Goal: Communication & Community: Share content

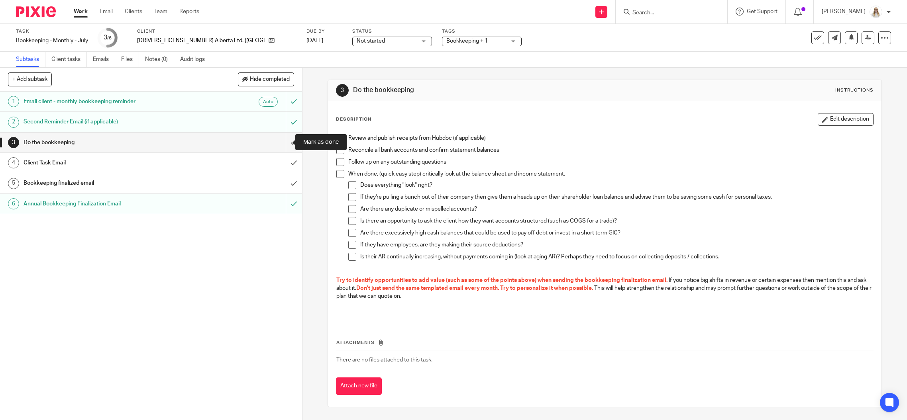
click at [281, 150] on input "submit" at bounding box center [151, 143] width 302 height 20
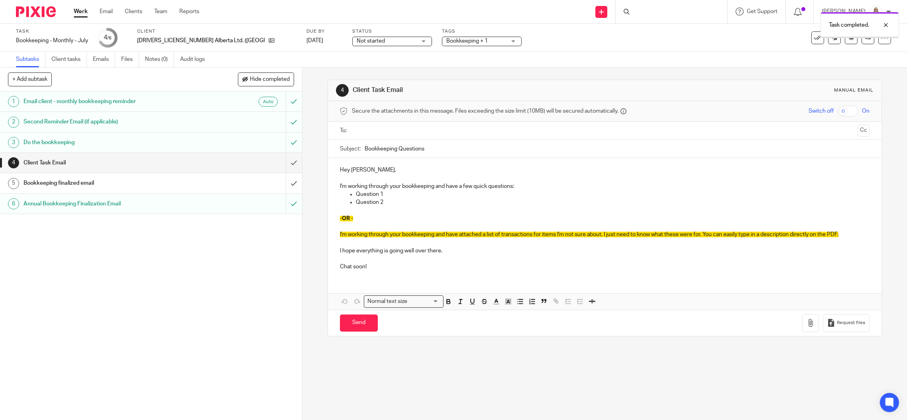
click at [283, 202] on input "submit" at bounding box center [151, 204] width 302 height 20
click at [285, 161] on input "submit" at bounding box center [151, 163] width 302 height 20
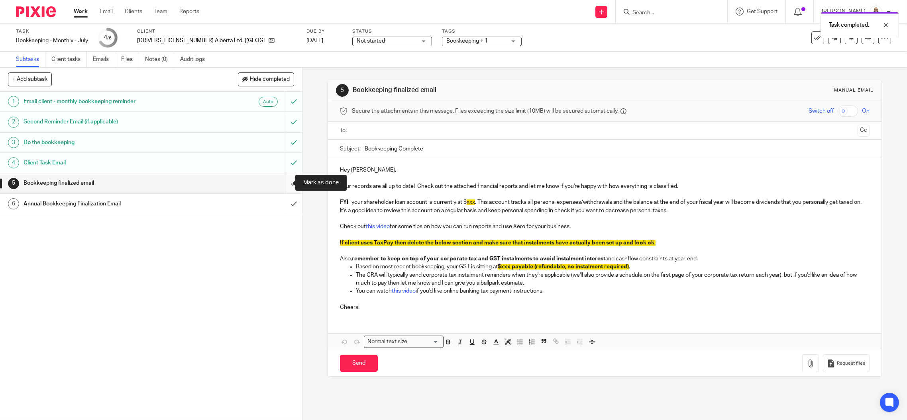
click at [286, 182] on input "submit" at bounding box center [151, 183] width 302 height 20
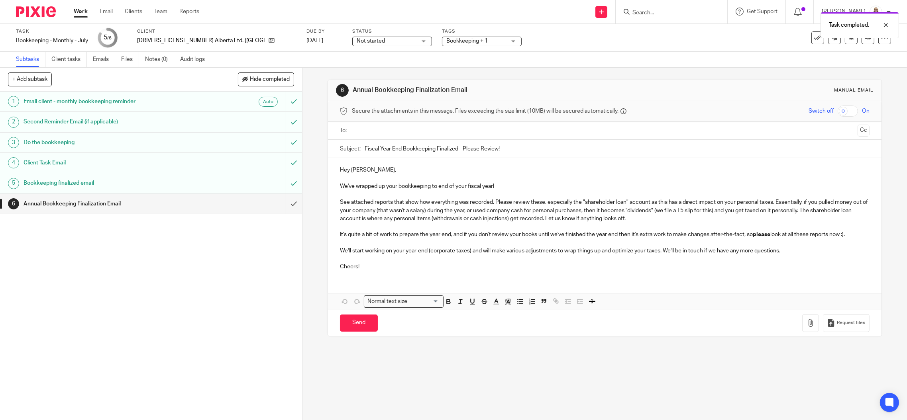
click at [374, 183] on p "We've wrapped up your bookkeeping to end of your fiscal year!" at bounding box center [605, 187] width 530 height 8
click at [520, 180] on p at bounding box center [605, 178] width 530 height 8
click at [517, 185] on p "We've wrapped up your bookkeeping to end of your fiscal year!" at bounding box center [605, 187] width 530 height 8
click at [508, 146] on input "Fiscal Year End Bookkeeping Finalized - Please Review!" at bounding box center [617, 149] width 505 height 18
type input "Fiscal Year End Bookkeeping Finalized - Please Review"
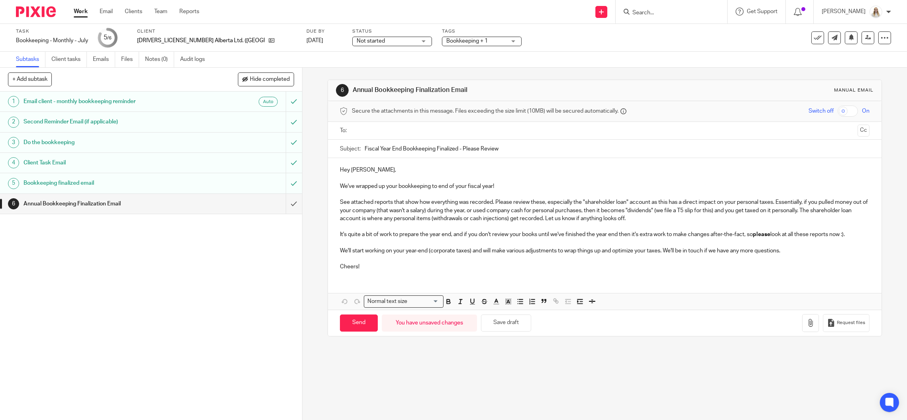
click at [515, 181] on p at bounding box center [605, 178] width 530 height 8
click at [515, 188] on p "We've wrapped up your bookkeeping to end of your fiscal year!" at bounding box center [605, 187] width 530 height 8
click at [422, 194] on p at bounding box center [605, 194] width 530 height 8
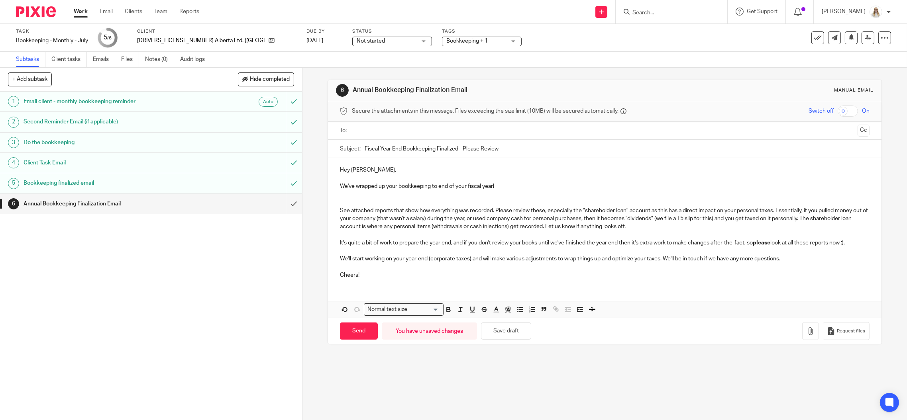
click at [797, 263] on p "Cheers!" at bounding box center [605, 271] width 530 height 16
drag, startPoint x: 851, startPoint y: 240, endPoint x: 345, endPoint y: 235, distance: 506.2
click at [345, 235] on div "Hey Giselle, We've wrapped up your bookkeeping to end of your fiscal year! See …" at bounding box center [605, 221] width 554 height 127
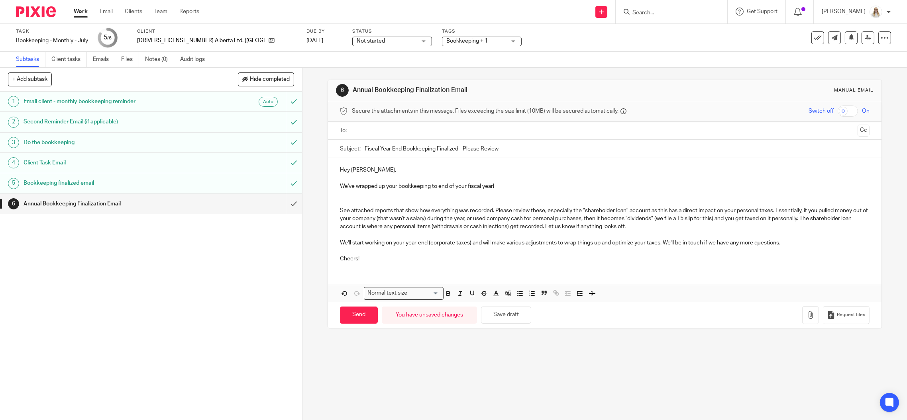
click at [393, 192] on p at bounding box center [605, 194] width 530 height 8
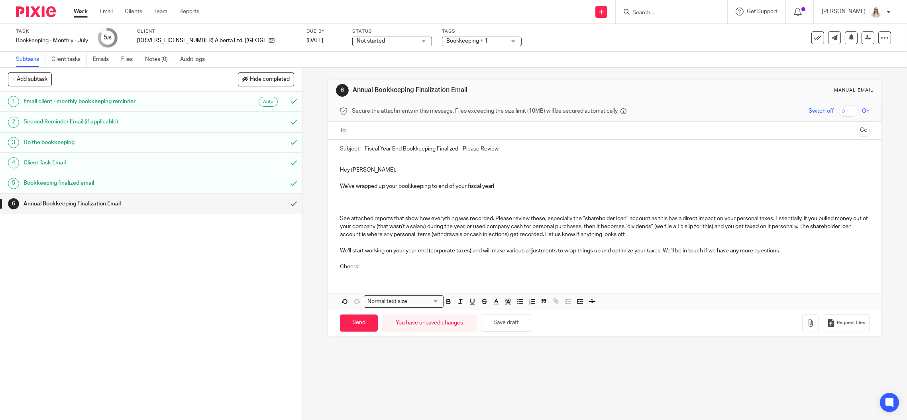
click at [410, 203] on p at bounding box center [605, 202] width 530 height 8
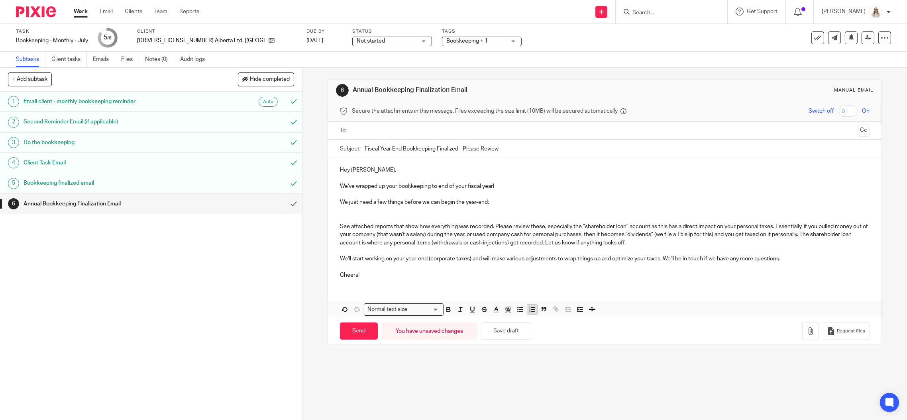
click at [528, 308] on icon "button" at bounding box center [531, 309] width 7 height 7
click at [378, 208] on p "Bill of sale for the new truck" at bounding box center [613, 211] width 514 height 8
click at [435, 221] on p at bounding box center [605, 219] width 530 height 8
click at [484, 210] on p "Bill of sale and loan document for the new truck" at bounding box center [613, 211] width 514 height 8
click at [552, 231] on p "See attached reports that show how everything was recorded. Please review these…" at bounding box center [605, 235] width 530 height 24
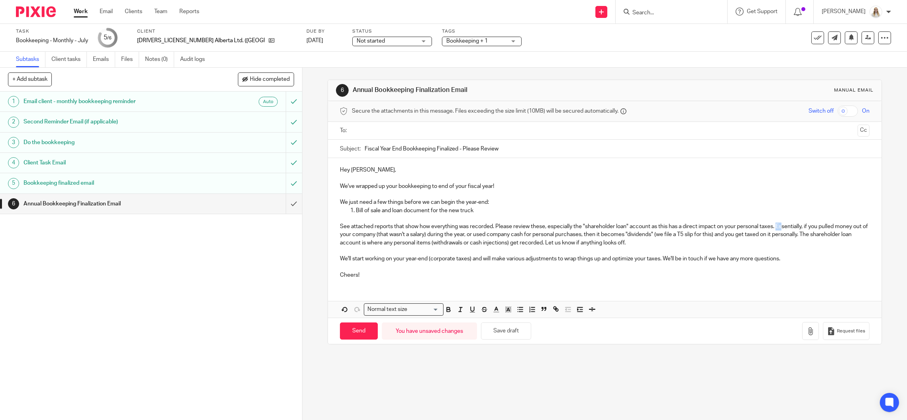
drag, startPoint x: 775, startPoint y: 224, endPoint x: 780, endPoint y: 225, distance: 5.2
click at [780, 225] on p "See attached reports that show how everything was recorded. Please review these…" at bounding box center [605, 235] width 530 height 24
click at [644, 239] on p "See attached reports that show how everything was recorded. Please review these…" at bounding box center [605, 235] width 530 height 24
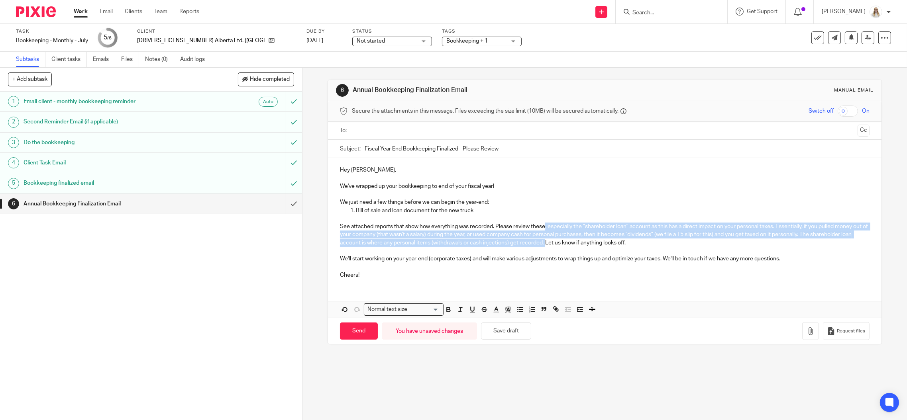
drag, startPoint x: 586, startPoint y: 242, endPoint x: 541, endPoint y: 226, distance: 47.1
click at [541, 226] on p "See attached reports that show how everything was recorded. Please review these…" at bounding box center [605, 235] width 530 height 24
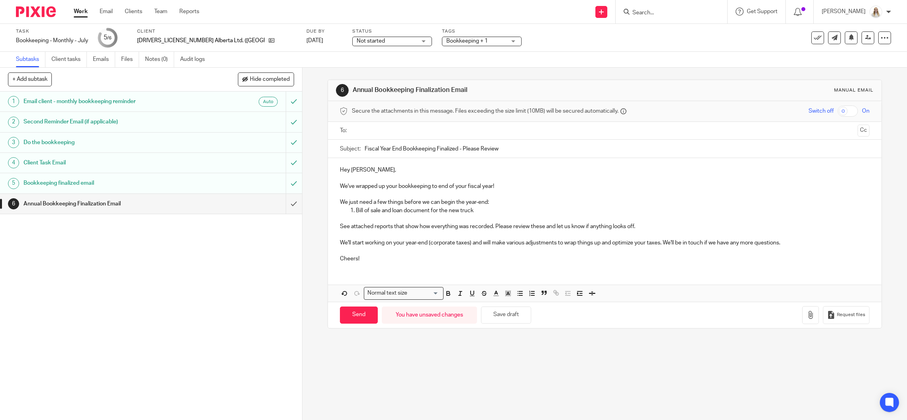
click at [542, 226] on p "See attached reports that show how everything was recorded. Please review these…" at bounding box center [605, 227] width 530 height 8
drag, startPoint x: 516, startPoint y: 311, endPoint x: 603, endPoint y: 318, distance: 87.6
click at [523, 312] on button "Save draft" at bounding box center [506, 315] width 50 height 17
click at [663, 334] on div "6 Annual Bookkeeping Finalization Email Manual email Secure the attachments in …" at bounding box center [605, 204] width 554 height 273
click at [756, 266] on div "Hey Giselle, We've wrapped up your bookkeeping to end of your fiscal year! We j…" at bounding box center [605, 213] width 554 height 111
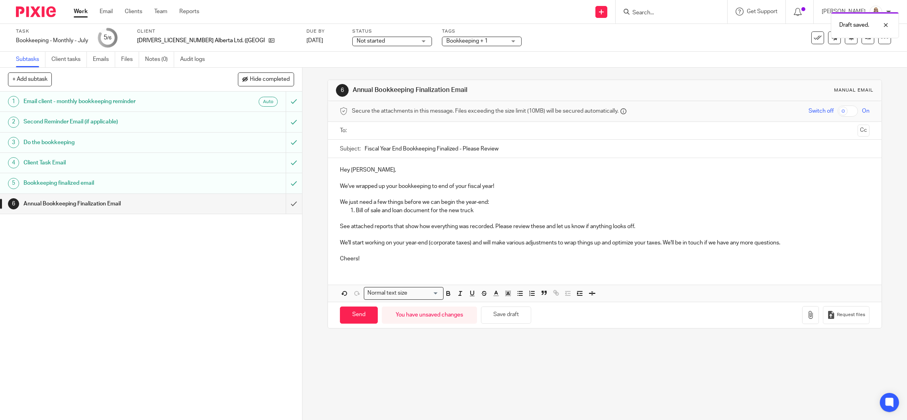
click at [768, 241] on p "We'll start working on your year-end (corporate taxes) and will make various ad…" at bounding box center [605, 243] width 530 height 8
drag, startPoint x: 791, startPoint y: 240, endPoint x: 664, endPoint y: 239, distance: 126.3
click at [664, 239] on p "We'll start working on your year-end (corporate taxes) and will make various ad…" at bounding box center [605, 243] width 530 height 8
drag, startPoint x: 491, startPoint y: 315, endPoint x: 504, endPoint y: 316, distance: 12.8
click at [491, 315] on button "Save draft" at bounding box center [506, 315] width 50 height 17
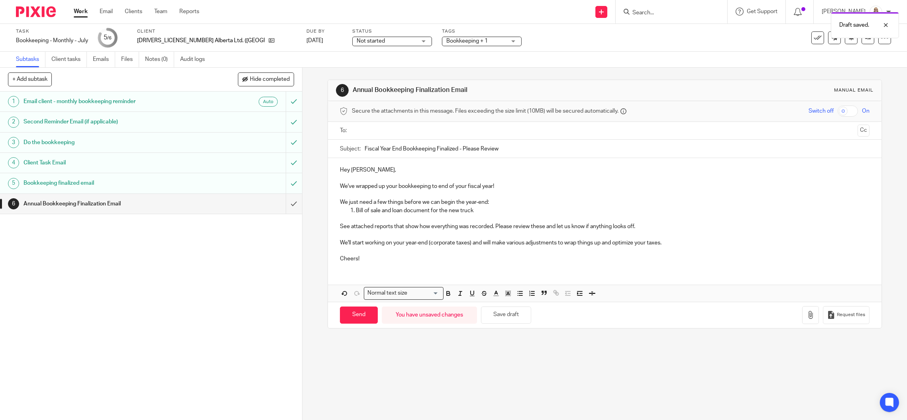
click at [532, 224] on p "See attached reports that show how everything was recorded. Please review these…" at bounding box center [605, 227] width 530 height 8
click at [489, 207] on p "Bill of sale and loan document for the new truck" at bounding box center [613, 211] width 514 height 8
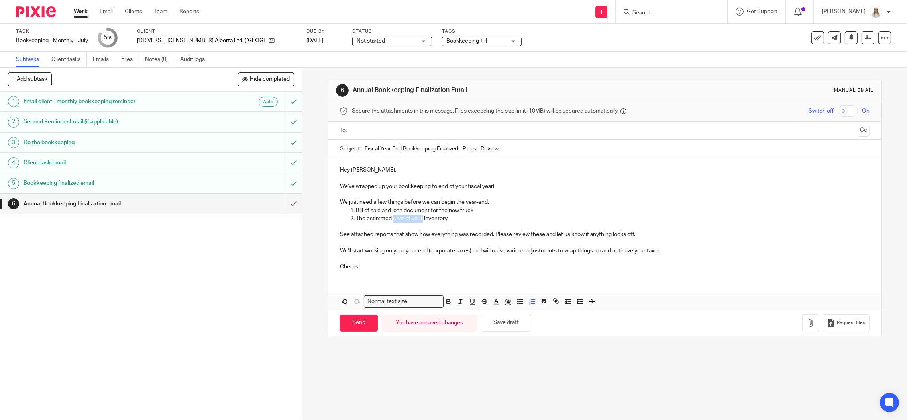
drag, startPoint x: 418, startPoint y: 215, endPoint x: 391, endPoint y: 216, distance: 27.5
click at [391, 216] on p "The estimated cost of your inventory" at bounding box center [613, 219] width 514 height 8
click at [445, 218] on p "The estimated amount of inventory" at bounding box center [613, 219] width 514 height 8
click at [496, 204] on p "We just need a few things before we can begin the year-end:" at bounding box center [605, 202] width 530 height 8
click at [488, 211] on p "Bill of sale and loan document for the new truck" at bounding box center [613, 211] width 514 height 8
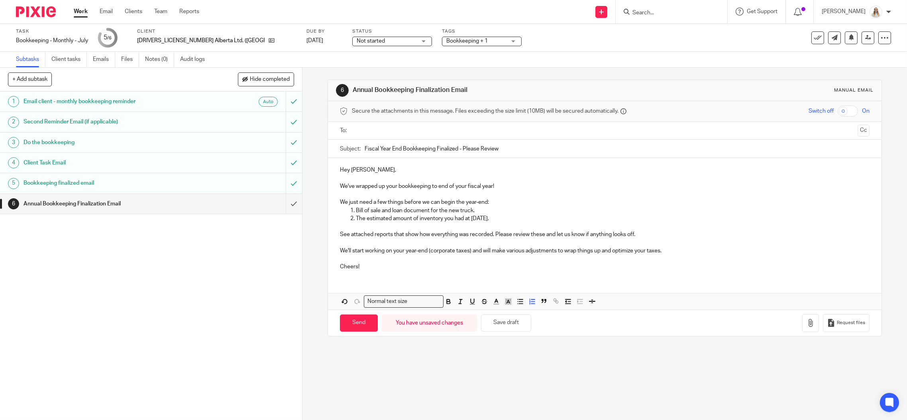
click at [498, 218] on p "The estimated amount of inventory you had at July 31." at bounding box center [613, 219] width 514 height 8
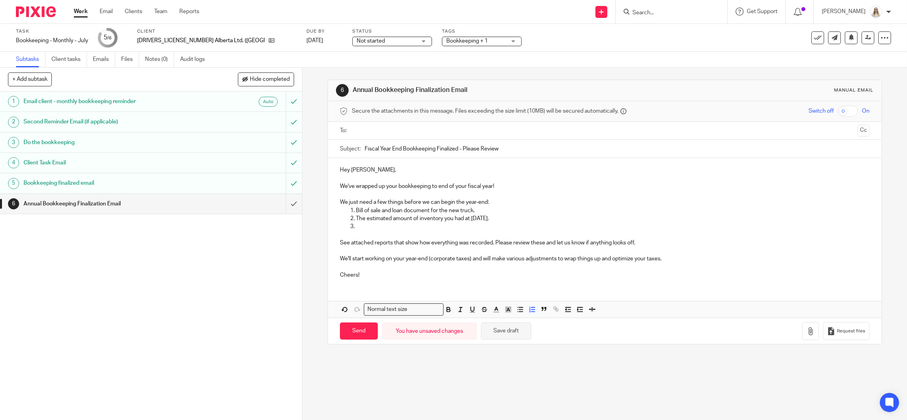
click at [513, 330] on button "Save draft" at bounding box center [506, 331] width 50 height 17
click at [646, 243] on p "See attached reports that show how everything was recorded. Please review these…" at bounding box center [605, 243] width 530 height 8
drag, startPoint x: 675, startPoint y: 256, endPoint x: 326, endPoint y: 261, distance: 349.5
click at [328, 261] on div "Hey Giselle, We've wrapped up your bookkeeping to end of your fiscal year! We j…" at bounding box center [605, 221] width 554 height 127
click at [676, 258] on p "We'll start working on your year-end (corporate taxes) and will make various ad…" at bounding box center [605, 259] width 530 height 8
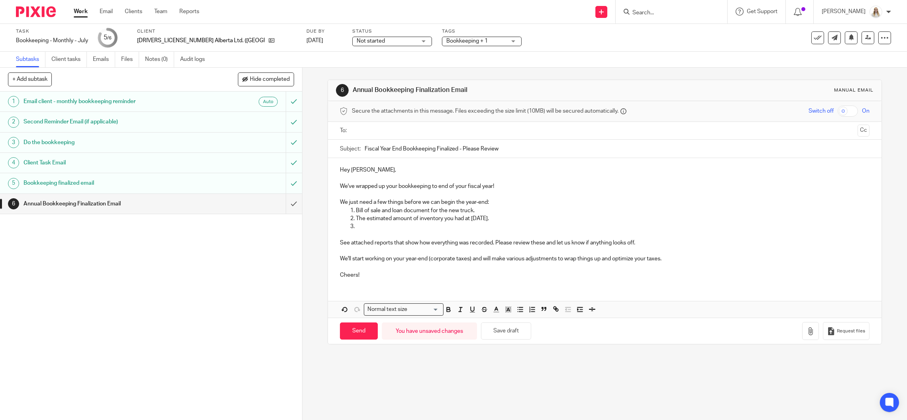
click at [676, 263] on p "Cheers!" at bounding box center [605, 271] width 530 height 16
click at [660, 259] on p "We'll start working on your year-end (corporate taxes) and will make various ad…" at bounding box center [605, 259] width 530 height 8
drag, startPoint x: 692, startPoint y: 254, endPoint x: 409, endPoint y: 264, distance: 283.1
click at [409, 264] on div "Hey Giselle, We've wrapped up your bookkeeping to end of your fiscal year! We j…" at bounding box center [605, 221] width 554 height 127
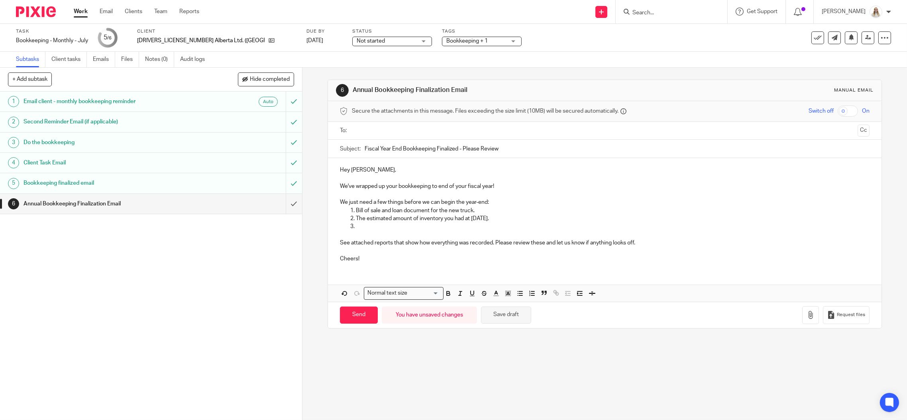
click at [499, 314] on button "Save draft" at bounding box center [506, 315] width 50 height 17
drag, startPoint x: 628, startPoint y: 255, endPoint x: 679, endPoint y: 251, distance: 51.2
click at [637, 255] on p "Cheers!" at bounding box center [605, 255] width 530 height 16
drag, startPoint x: 496, startPoint y: 317, endPoint x: 579, endPoint y: 322, distance: 83.0
click at [497, 317] on button "Save draft" at bounding box center [506, 315] width 50 height 17
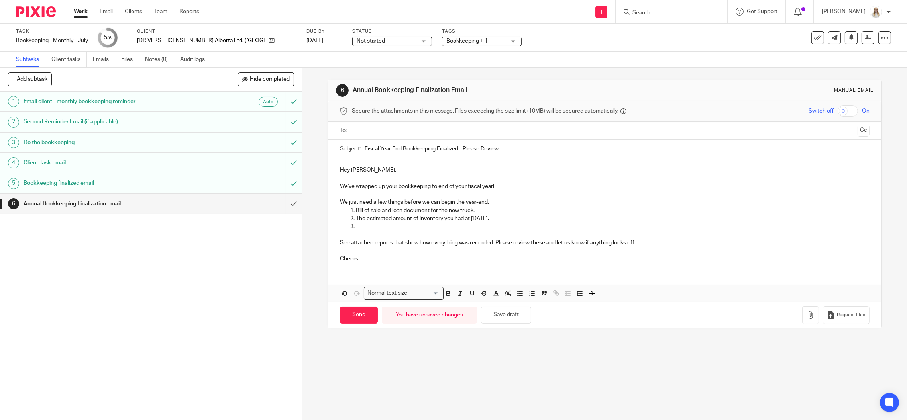
click at [356, 225] on li at bounding box center [613, 227] width 514 height 8
click at [489, 218] on p "The estimated amount of inventory you had at July 31." at bounding box center [613, 219] width 514 height 8
drag, startPoint x: 457, startPoint y: 216, endPoint x: 346, endPoint y: 210, distance: 111.8
click at [346, 210] on ol "Bill of sale and loan document for the new truck. The estimated amount of inven…" at bounding box center [605, 219] width 530 height 24
copy ol "Bill of sale and loan document for the new truck. The estimated amount of inven…"
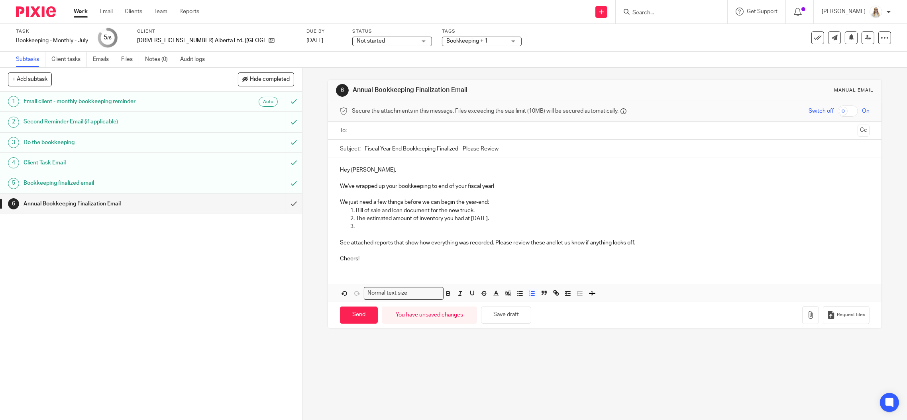
click at [486, 235] on p at bounding box center [605, 235] width 530 height 8
drag, startPoint x: 498, startPoint y: 311, endPoint x: 629, endPoint y: 310, distance: 131.1
click at [499, 311] on button "Save draft" at bounding box center [506, 315] width 50 height 17
click at [688, 15] on input "Search" at bounding box center [668, 13] width 72 height 7
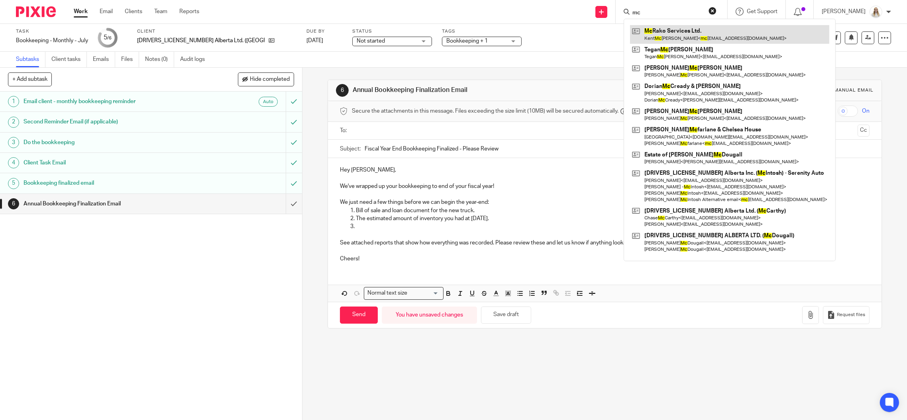
type input "m"
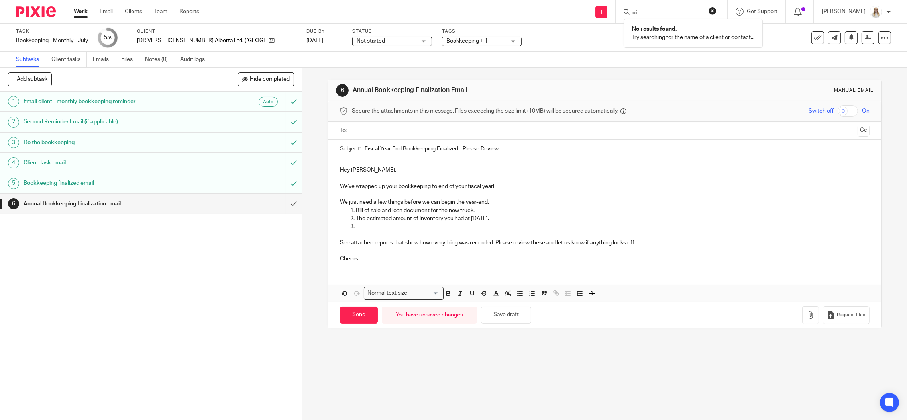
type input "u"
type input "g"
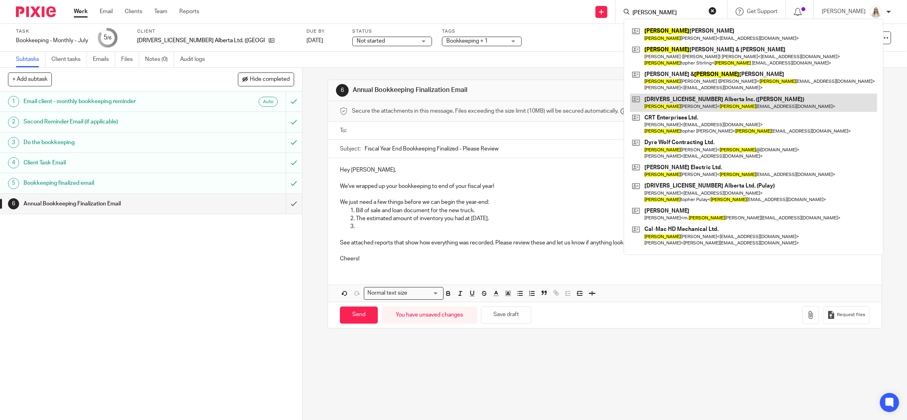
type input "chris"
click at [596, 53] on div "Subtasks Client tasks Emails Files Notes (0) Audit logs" at bounding box center [453, 60] width 907 height 16
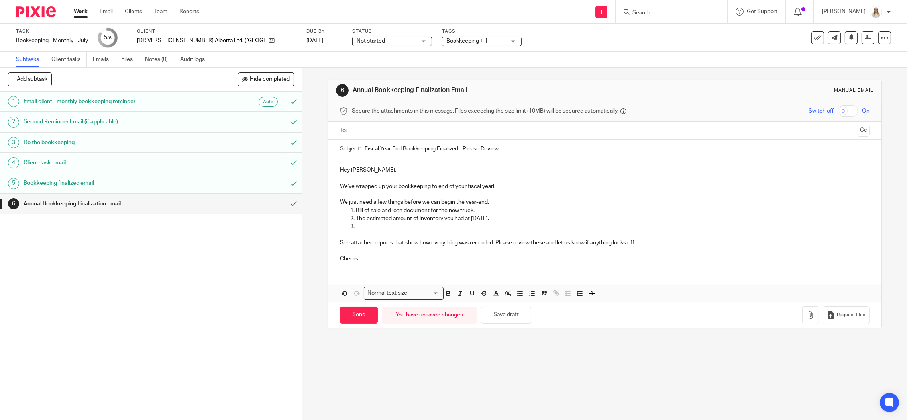
click at [490, 211] on p "Bill of sale and loan document for the new truck." at bounding box center [613, 211] width 514 height 8
drag, startPoint x: 366, startPoint y: 225, endPoint x: 512, endPoint y: 222, distance: 145.9
click at [367, 225] on p at bounding box center [613, 227] width 514 height 8
click at [420, 223] on p at bounding box center [613, 227] width 514 height 8
click at [502, 312] on button "Save draft" at bounding box center [506, 315] width 50 height 17
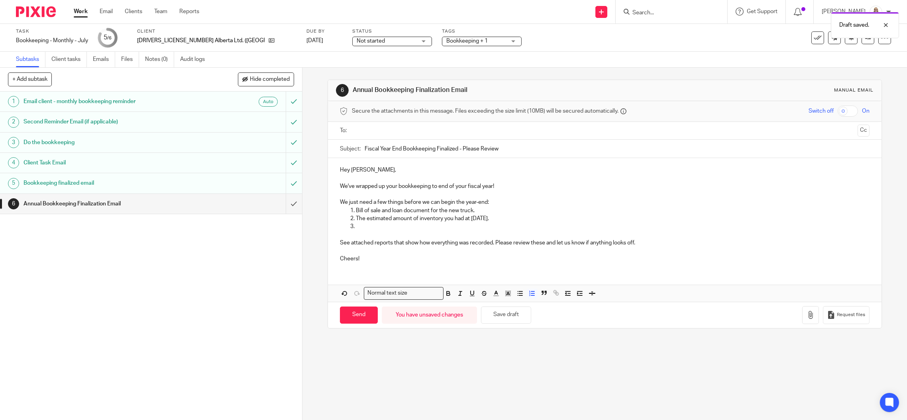
drag, startPoint x: 357, startPoint y: 224, endPoint x: 369, endPoint y: 222, distance: 12.9
click at [357, 223] on p at bounding box center [613, 227] width 514 height 8
click at [378, 229] on p at bounding box center [613, 227] width 514 height 8
click at [474, 228] on p "Which printer was the one insurance paid out?" at bounding box center [613, 227] width 514 height 8
click at [475, 228] on p "Which printer was the one insurance paid out? Was it the one purchased from Spi…" at bounding box center [613, 227] width 514 height 8
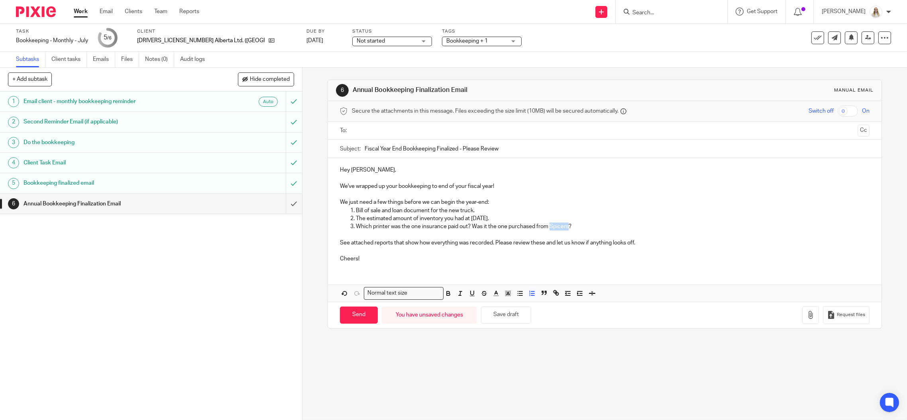
drag, startPoint x: 554, startPoint y: 225, endPoint x: 502, endPoint y: 226, distance: 51.4
click at [502, 226] on p "Which printer was the one insurance paid out? Was it the one purchased from Spi…" at bounding box center [613, 227] width 514 height 8
click at [448, 223] on p "Which printer was the one insurance paid out? Was it the one purchased from Spi…" at bounding box center [613, 227] width 514 height 8
click at [577, 223] on p "Which printer was the one insurance paid out? Was it the one purchased from Spi…" at bounding box center [613, 227] width 514 height 8
click at [574, 231] on p at bounding box center [605, 235] width 530 height 8
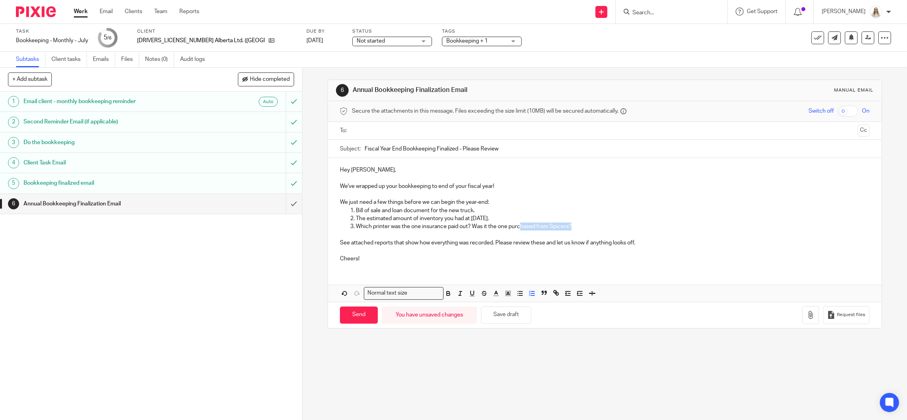
drag, startPoint x: 574, startPoint y: 229, endPoint x: 513, endPoint y: 228, distance: 61.0
click at [516, 228] on p "Which printer was the one insurance paid out? Was it the one purchased from Spi…" at bounding box center [613, 227] width 514 height 8
click at [579, 222] on p "The estimated amount of inventory you had at July 31." at bounding box center [613, 219] width 514 height 8
click at [581, 225] on p "Which printer was the one insurance paid out? Was it the one purchased from Spi…" at bounding box center [613, 227] width 514 height 8
click at [595, 219] on p "The estimated amount of inventory you had at July 31." at bounding box center [613, 219] width 514 height 8
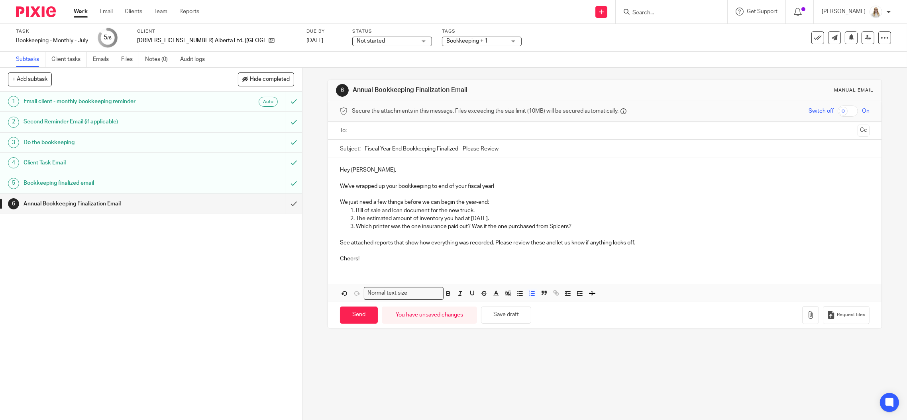
click at [593, 229] on p "Which printer was the one insurance paid out? Was it the one purchased from Spi…" at bounding box center [613, 227] width 514 height 8
click at [505, 316] on button "Save draft" at bounding box center [506, 315] width 50 height 17
click at [579, 224] on p "Which printer was the one insurance paid out? Was it the one purchased from Spi…" at bounding box center [613, 227] width 514 height 8
click at [370, 237] on p at bounding box center [605, 235] width 530 height 8
click at [388, 242] on p "See attached reports that show how everything was recorded. Please review these…" at bounding box center [605, 243] width 530 height 8
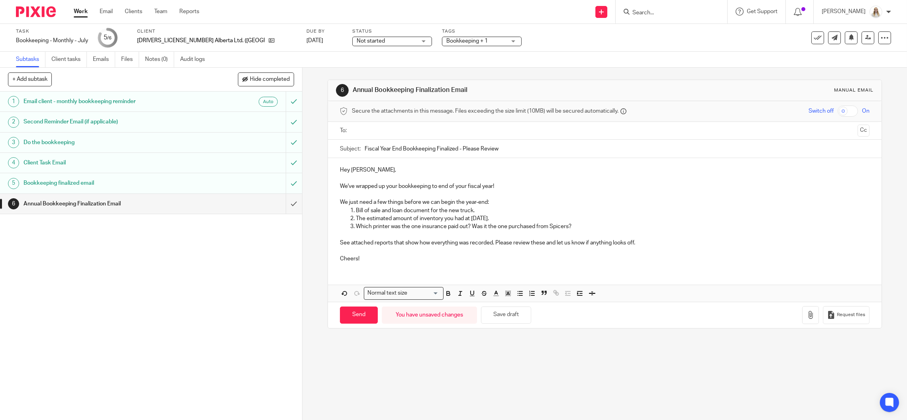
click at [524, 244] on p "See attached reports that show how everything was recorded. Please review these…" at bounding box center [605, 243] width 530 height 8
click at [638, 240] on p "See attached reports that show how everything was recorded. Please review these…" at bounding box center [605, 243] width 530 height 8
click at [650, 241] on p "See attached reports that show how everything was recorded. Please review these…" at bounding box center [605, 243] width 530 height 8
click at [648, 242] on p "See attached reports that show how everything was recorded. Please review these…" at bounding box center [605, 243] width 530 height 8
click at [690, 239] on p "See attached reports that show how everything was recorded. Please review these…" at bounding box center [605, 243] width 530 height 8
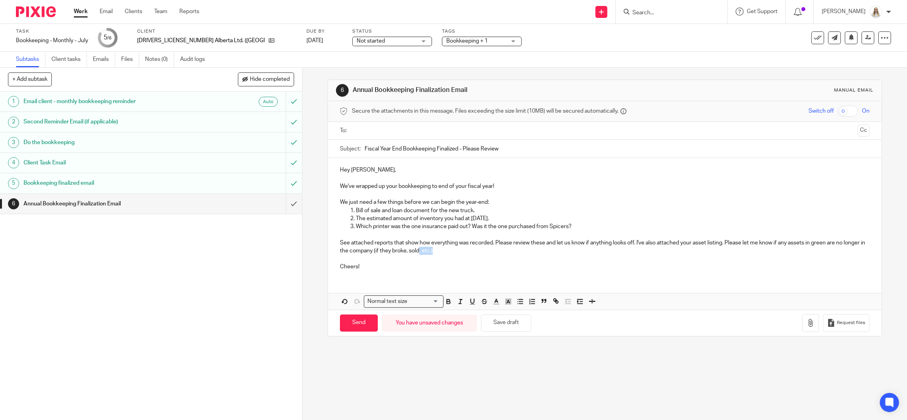
drag, startPoint x: 461, startPoint y: 249, endPoint x: 439, endPoint y: 251, distance: 22.3
click at [439, 251] on p "See attached reports that show how everything was recorded. Please review these…" at bounding box center [605, 247] width 530 height 16
click at [429, 251] on p "See attached reports that show how everything was recorded. Please review these…" at bounding box center [605, 247] width 530 height 16
click at [394, 249] on p "See attached reports that show how everything was recorded. Please review these…" at bounding box center [605, 247] width 530 height 16
click at [415, 249] on p "See attached reports that show how everything was recorded. Please review these…" at bounding box center [605, 247] width 530 height 16
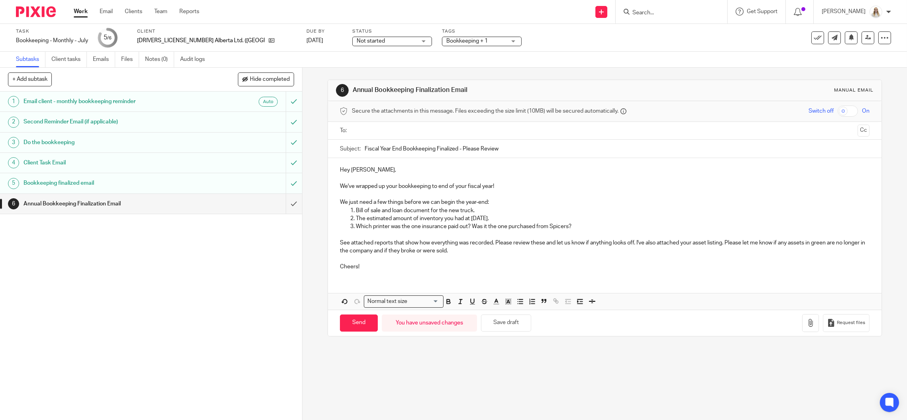
click at [434, 251] on p "See attached reports that show how everything was recorded. Please review these…" at bounding box center [605, 247] width 530 height 16
click at [442, 250] on p "See attached reports that show how everything was recorded. Please review these…" at bounding box center [605, 247] width 530 height 16
click at [469, 244] on p "See attached reports that show how everything was recorded. Please review these…" at bounding box center [605, 247] width 530 height 16
click at [517, 245] on p "See attached reports that show how everything was recorded. Please review these…" at bounding box center [605, 247] width 530 height 16
click at [444, 250] on p "See attached reports that show how everything was recorded. Please review these…" at bounding box center [605, 247] width 530 height 16
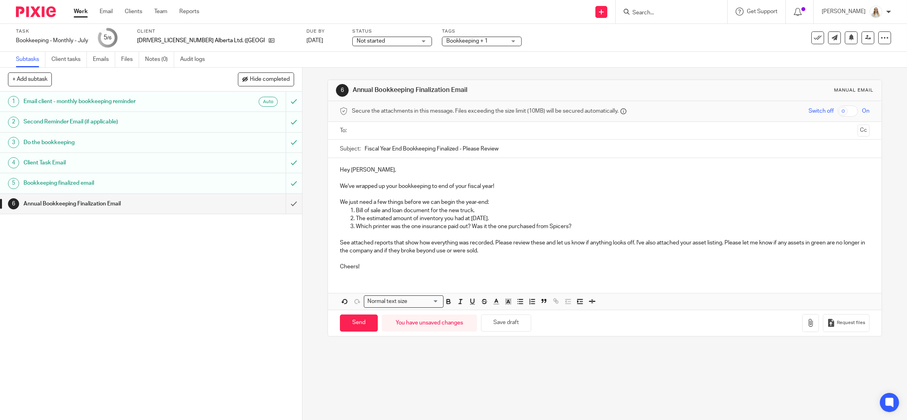
drag, startPoint x: 444, startPoint y: 250, endPoint x: 546, endPoint y: 258, distance: 102.7
click at [546, 258] on p "Cheers!" at bounding box center [605, 263] width 530 height 16
click at [549, 251] on p "See attached reports that show how everything was recorded. Please review these…" at bounding box center [605, 247] width 530 height 16
click at [496, 325] on button "Save draft" at bounding box center [506, 323] width 50 height 17
drag, startPoint x: 355, startPoint y: 265, endPoint x: 337, endPoint y: 263, distance: 18.0
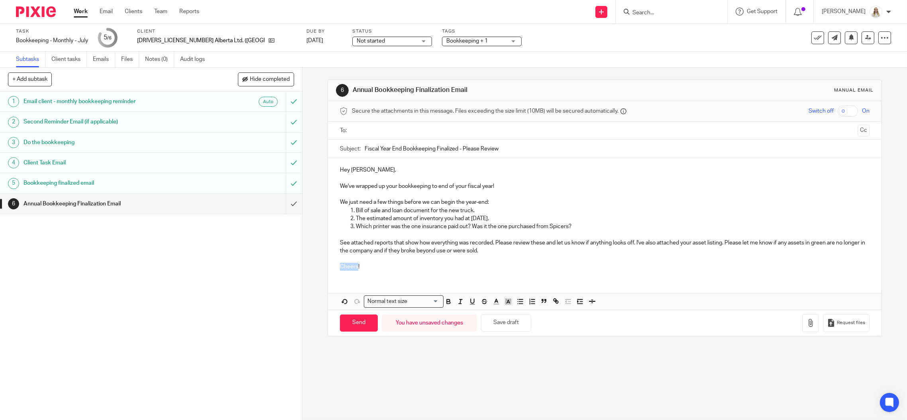
click at [336, 265] on div "Hey Giselle, We've wrapped up your bookkeeping to end of your fiscal year! We j…" at bounding box center [605, 217] width 554 height 119
click at [499, 321] on button "Save draft" at bounding box center [506, 323] width 50 height 17
click at [807, 321] on icon "button" at bounding box center [811, 323] width 8 height 8
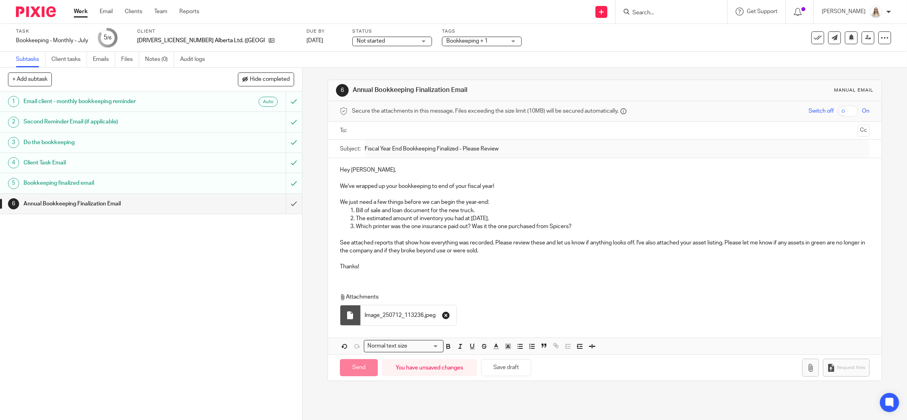
click at [442, 313] on icon "button" at bounding box center [446, 316] width 8 height 8
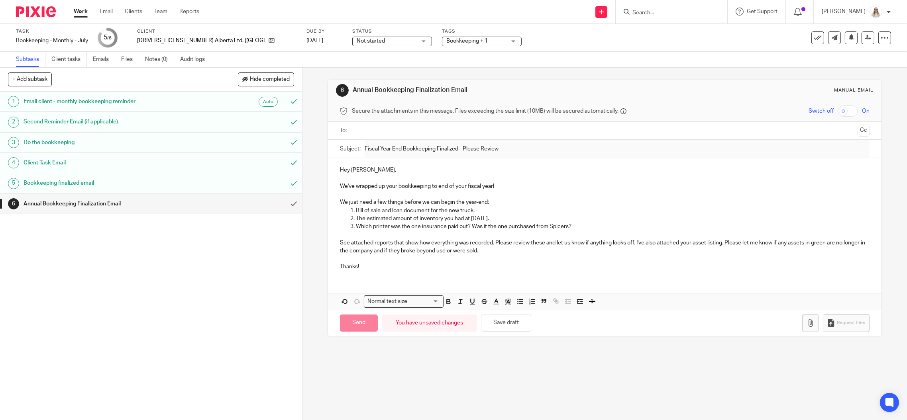
click at [630, 405] on div "6 Annual Bookkeeping Finalization Email Manual email Secure the attachments in …" at bounding box center [604, 244] width 605 height 353
click at [549, 192] on p at bounding box center [605, 194] width 530 height 8
drag, startPoint x: 503, startPoint y: 319, endPoint x: 526, endPoint y: 320, distance: 23.5
click at [503, 320] on button "Save draft" at bounding box center [506, 323] width 50 height 17
click at [443, 270] on p "Thanks!" at bounding box center [605, 263] width 530 height 16
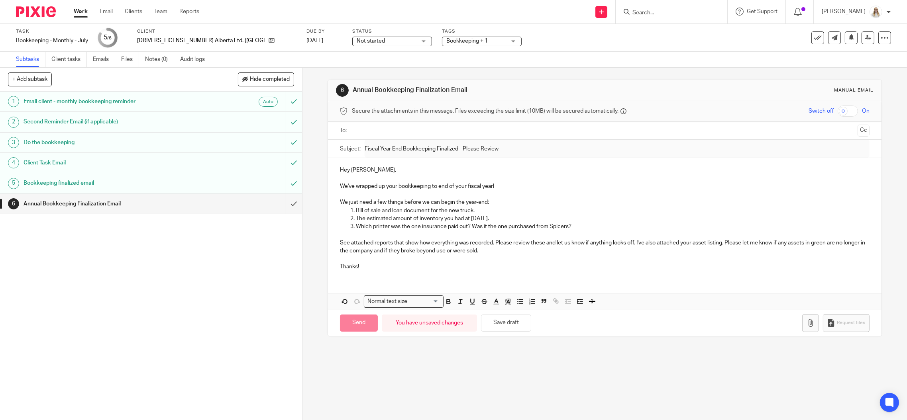
drag, startPoint x: 502, startPoint y: 234, endPoint x: 473, endPoint y: 227, distance: 29.2
click at [501, 234] on p at bounding box center [605, 235] width 530 height 8
drag, startPoint x: 458, startPoint y: 218, endPoint x: 437, endPoint y: 174, distance: 48.5
click at [456, 216] on p "The estimated amount of inventory you had at July 31." at bounding box center [613, 219] width 514 height 8
click at [428, 136] on ul at bounding box center [605, 130] width 505 height 13
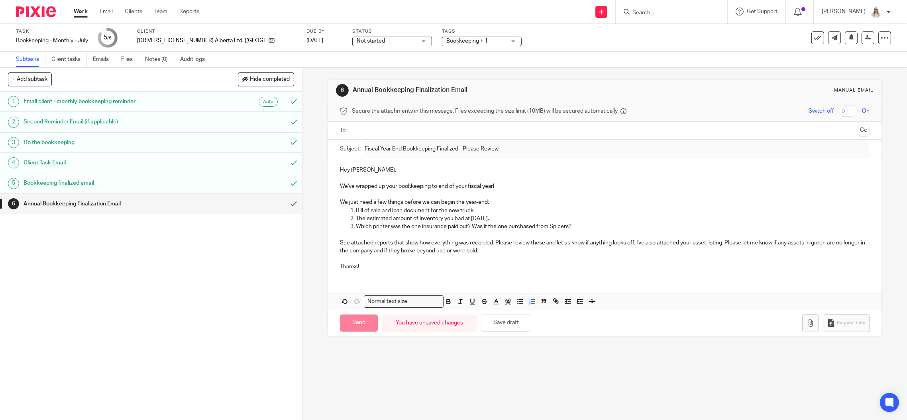
click at [420, 128] on input "text" at bounding box center [605, 130] width 500 height 9
click at [365, 98] on div "6 Annual Bookkeeping Finalization Email Manual email" at bounding box center [605, 90] width 554 height 21
click at [443, 130] on span at bounding box center [445, 131] width 5 height 5
click at [492, 318] on button "Save draft" at bounding box center [506, 323] width 50 height 17
click at [490, 241] on p "See attached reports that show how everything was recorded. Please review these…" at bounding box center [605, 247] width 530 height 16
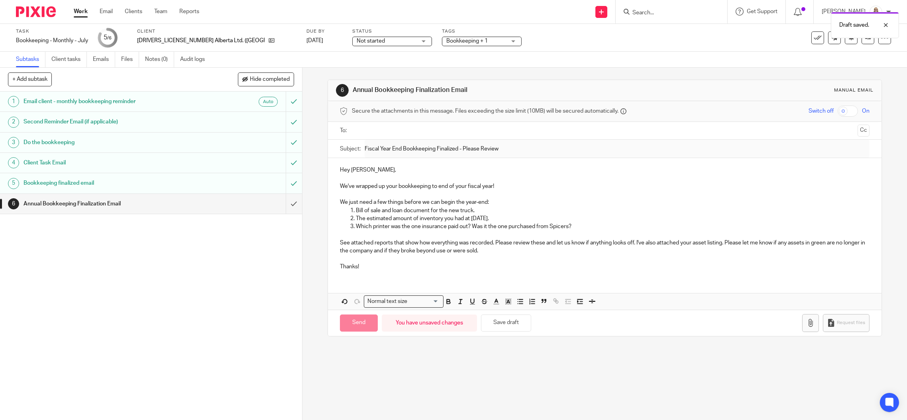
click at [537, 194] on p at bounding box center [605, 194] width 530 height 8
click at [517, 250] on p "See attached reports that show how everything was recorded. Please review these…" at bounding box center [605, 247] width 530 height 16
click at [524, 320] on button "Save draft" at bounding box center [506, 323] width 50 height 17
click at [195, 187] on div "Bookkeeping finalized email" at bounding box center [151, 183] width 254 height 12
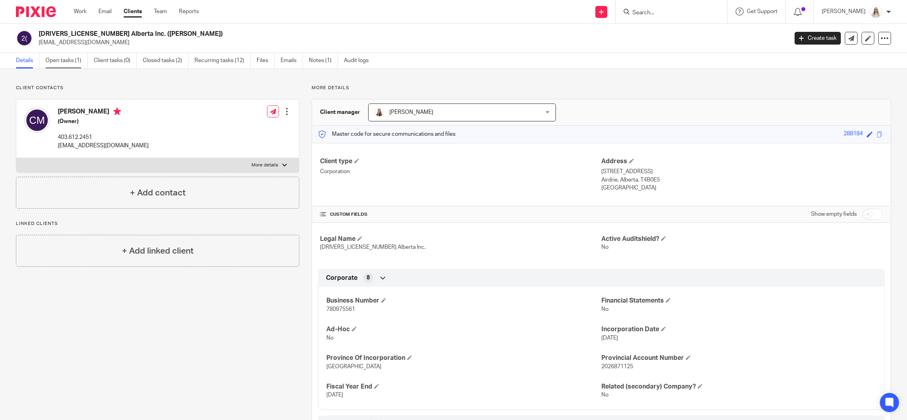
click at [63, 65] on link "Open tasks (1)" at bounding box center [66, 61] width 42 height 16
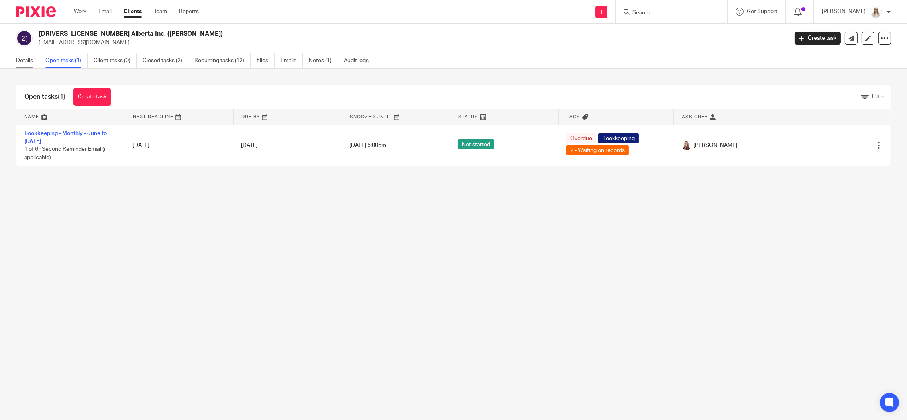
click at [21, 58] on link "Details" at bounding box center [28, 61] width 24 height 16
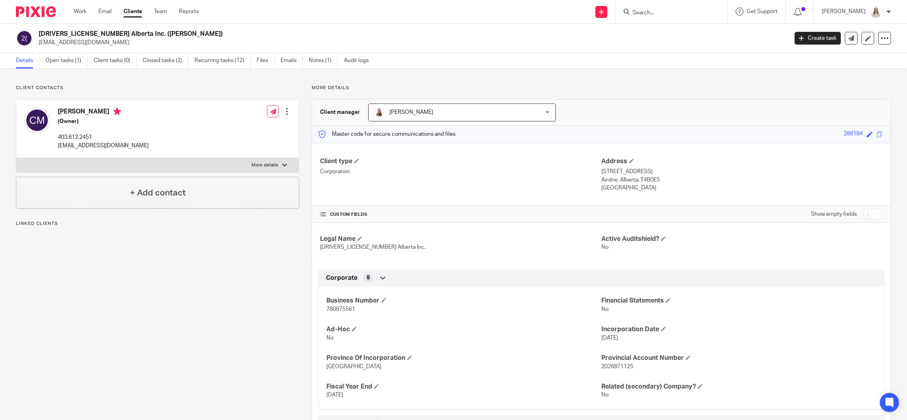
click at [314, 60] on link "Notes (1)" at bounding box center [323, 61] width 29 height 16
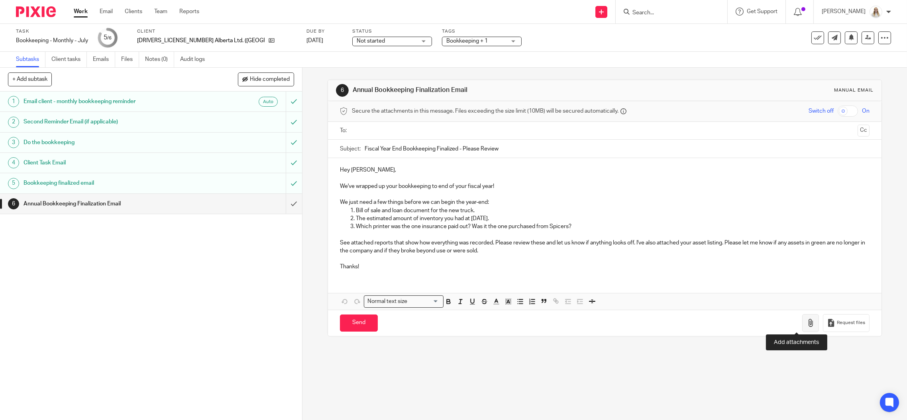
click at [807, 320] on icon "button" at bounding box center [811, 323] width 8 height 8
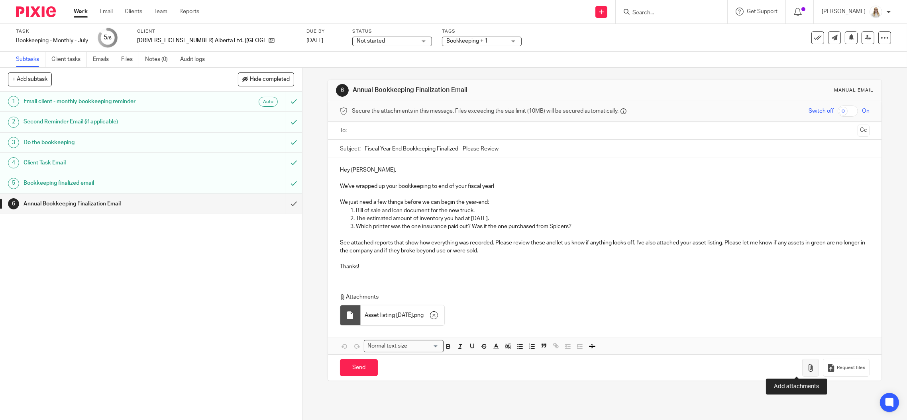
click at [802, 370] on button "button" at bounding box center [810, 368] width 17 height 18
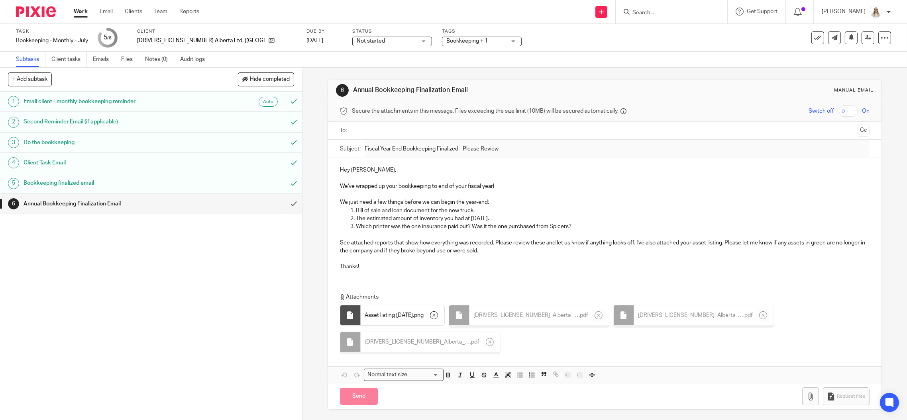
click at [570, 251] on p "See attached reports that show how everything was recorded. Please review these…" at bounding box center [605, 247] width 530 height 16
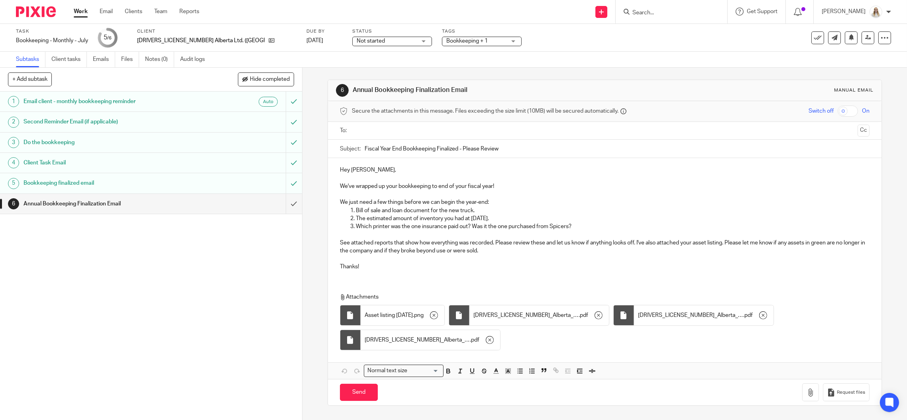
click at [583, 224] on p "Which printer was the one insurance paid out? Was it the one purchased from Spi…" at bounding box center [613, 227] width 514 height 8
click at [565, 226] on p "Which printer was the one insurance paid out? Was it the one purchased from Spi…" at bounding box center [613, 227] width 514 height 8
click at [603, 208] on p "Bill of sale and loan document for the new truck." at bounding box center [613, 211] width 514 height 8
click at [508, 387] on button "Save draft" at bounding box center [506, 392] width 50 height 17
click at [393, 131] on input "text" at bounding box center [605, 130] width 500 height 9
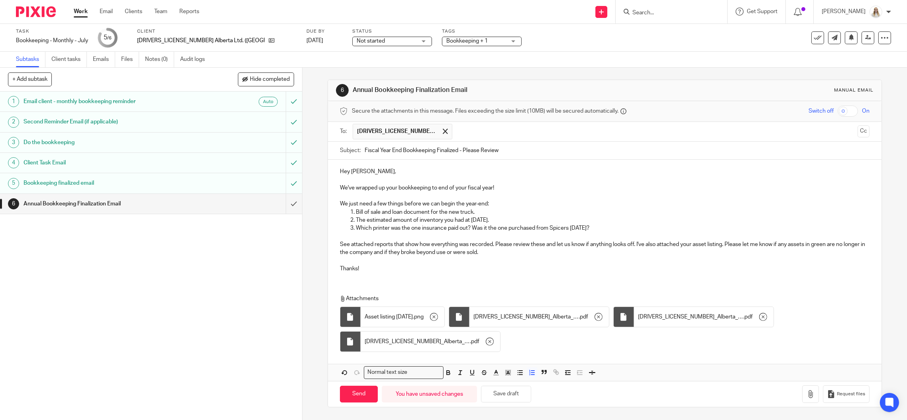
click at [436, 218] on p "The estimated amount of inventory you had at July 31." at bounding box center [613, 220] width 514 height 8
drag, startPoint x: 549, startPoint y: 202, endPoint x: 516, endPoint y: 192, distance: 34.9
click at [550, 202] on p "We just need a few things before we can begin the year-end:" at bounding box center [605, 204] width 530 height 8
click at [498, 187] on p "We've wrapped up your bookkeeping to end of your fiscal year!" at bounding box center [605, 188] width 530 height 8
click at [349, 187] on p "We've wrapped up your bookkeeping to end of your fiscal year!" at bounding box center [605, 188] width 530 height 8
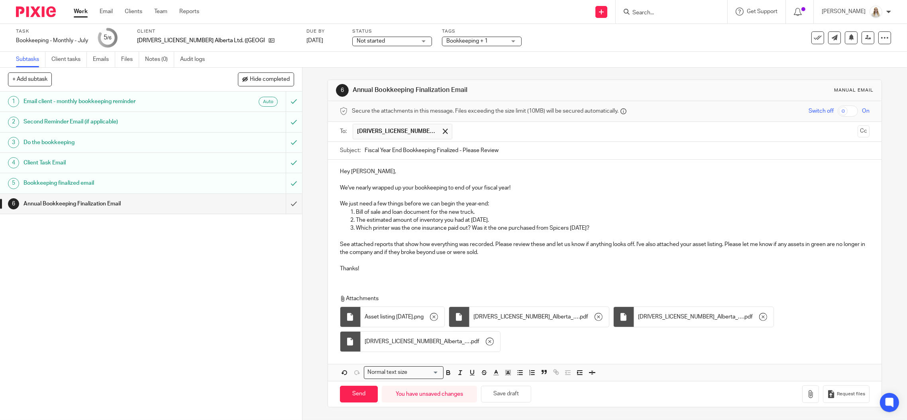
click at [373, 265] on p "Thanks!" at bounding box center [605, 265] width 530 height 16
drag, startPoint x: 375, startPoint y: 262, endPoint x: 395, endPoint y: 266, distance: 19.5
click at [376, 262] on p "Thanks!" at bounding box center [605, 265] width 530 height 16
click at [523, 185] on p "We've nearly wrapped up your bookkeeping to end of your fiscal year!" at bounding box center [605, 188] width 530 height 8
click at [591, 226] on p "Which printer was the one insurance paid out? Was it the one purchased from Spi…" at bounding box center [613, 228] width 514 height 8
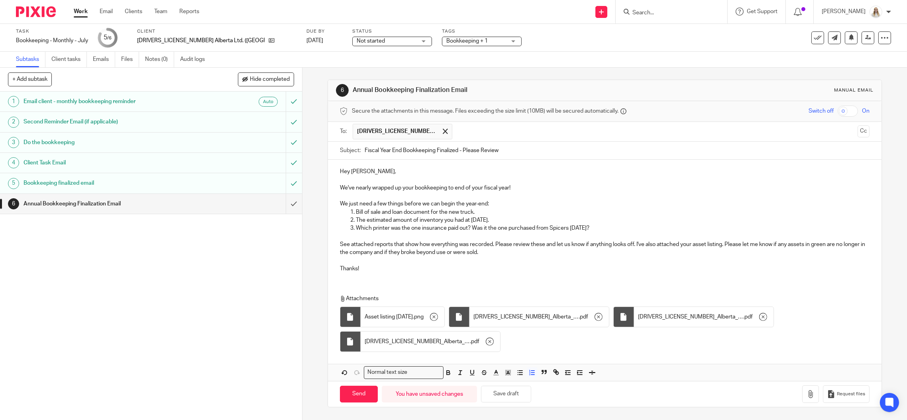
click at [597, 226] on p "Which printer was the one insurance paid out? Was it the one purchased from Spi…" at bounding box center [613, 228] width 514 height 8
drag, startPoint x: 599, startPoint y: 228, endPoint x: 339, endPoint y: 210, distance: 260.9
click at [340, 210] on ol "Bill of sale and loan document for the new truck. The estimated amount of inven…" at bounding box center [605, 220] width 530 height 24
copy ol "Bill of sale and loan document for the new truck. The estimated amount of inven…"
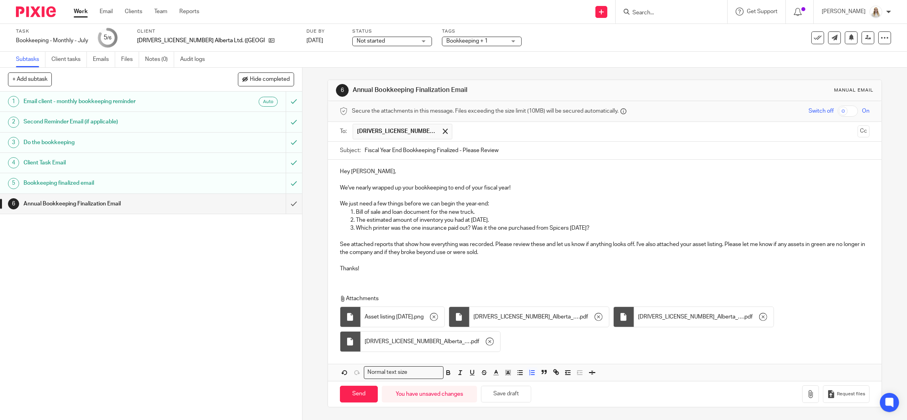
click at [562, 195] on p at bounding box center [605, 196] width 530 height 8
click at [359, 396] on input "Send" at bounding box center [359, 394] width 38 height 17
type input "Sent"
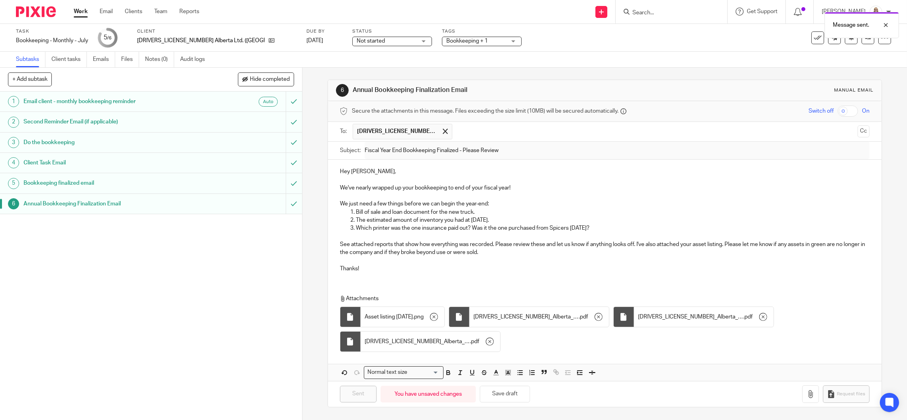
click at [83, 10] on link "Work" at bounding box center [81, 12] width 14 height 8
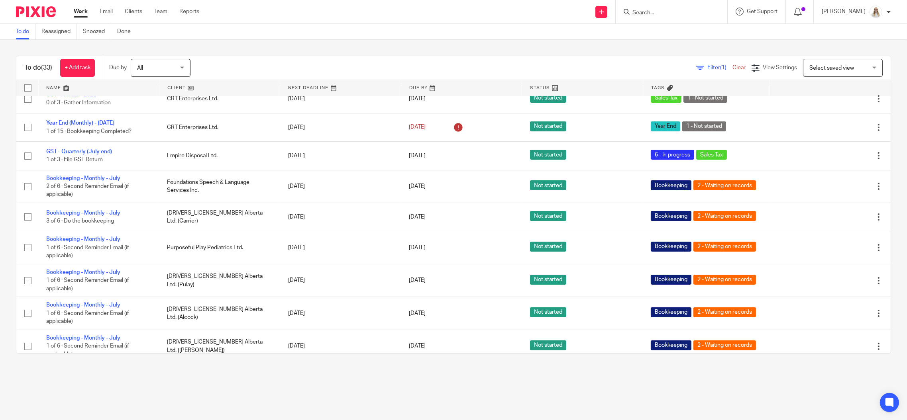
scroll to position [741, 0]
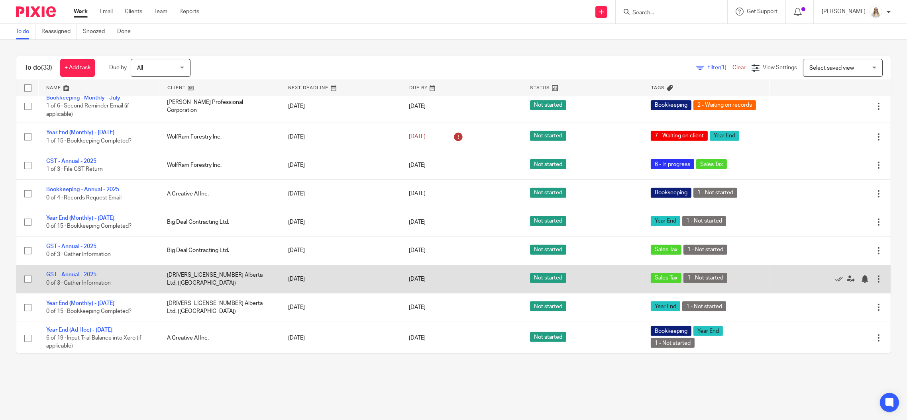
click at [67, 269] on td "GST - Annual - 2025 0 of 3 · Gather Information" at bounding box center [98, 279] width 121 height 28
click at [72, 275] on link "GST - Annual - 2025" at bounding box center [71, 275] width 50 height 6
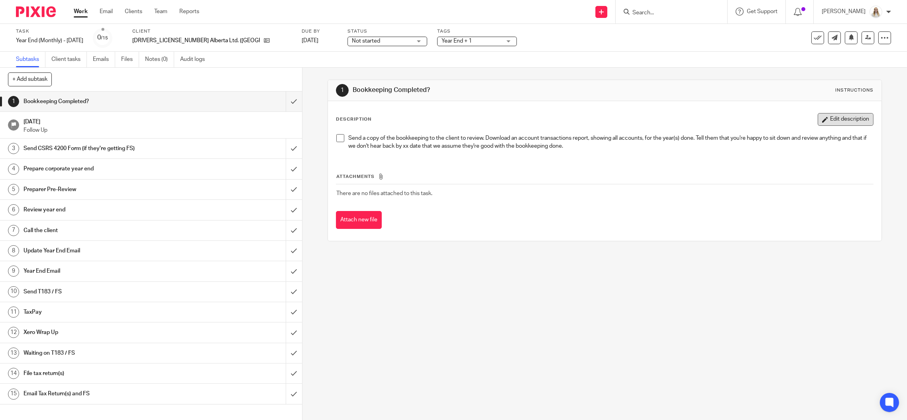
click at [830, 118] on button "Edit description" at bounding box center [846, 119] width 56 height 13
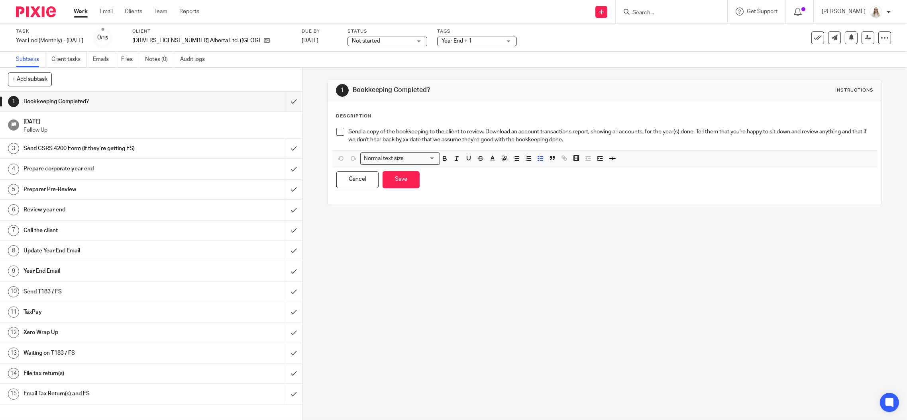
click at [339, 130] on span at bounding box center [340, 132] width 8 height 8
click at [595, 142] on p "Send a copy of the bookkeeping to the client to review. Download an account tra…" at bounding box center [610, 136] width 525 height 16
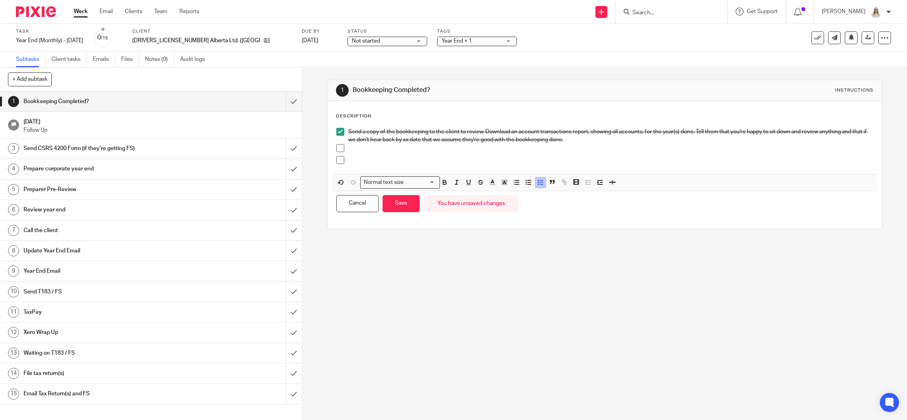
click at [540, 181] on icon "button" at bounding box center [540, 182] width 7 height 7
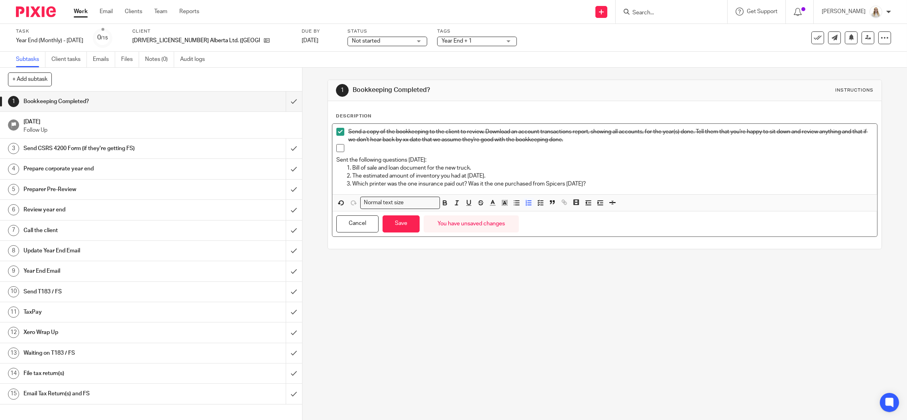
click at [356, 147] on p at bounding box center [610, 148] width 525 height 8
click at [402, 216] on button "Save" at bounding box center [401, 220] width 37 height 17
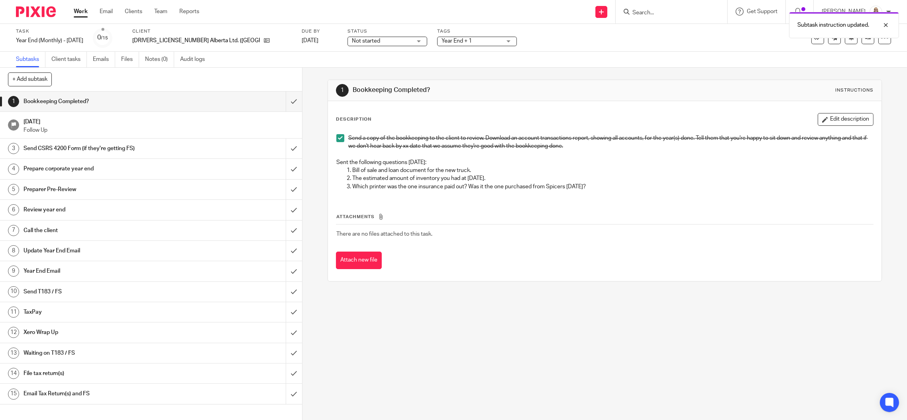
click at [442, 39] on span "Year End + 1" at bounding box center [472, 41] width 60 height 8
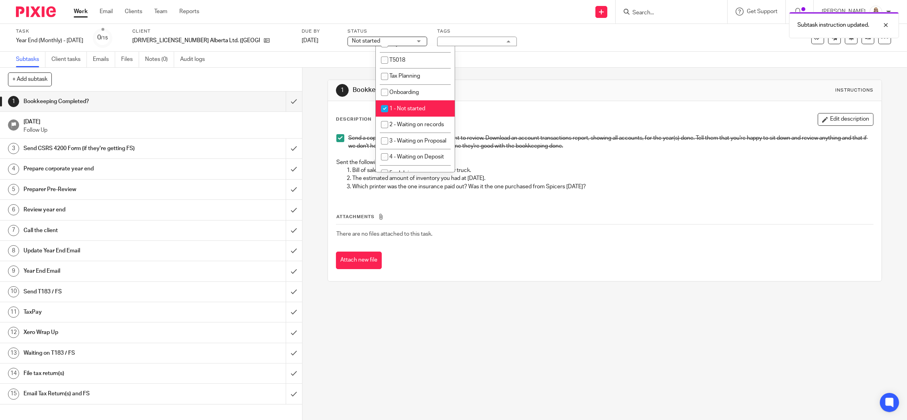
scroll to position [159, 0]
click at [413, 102] on li "1 - Not started" at bounding box center [415, 105] width 79 height 16
checkbox input "false"
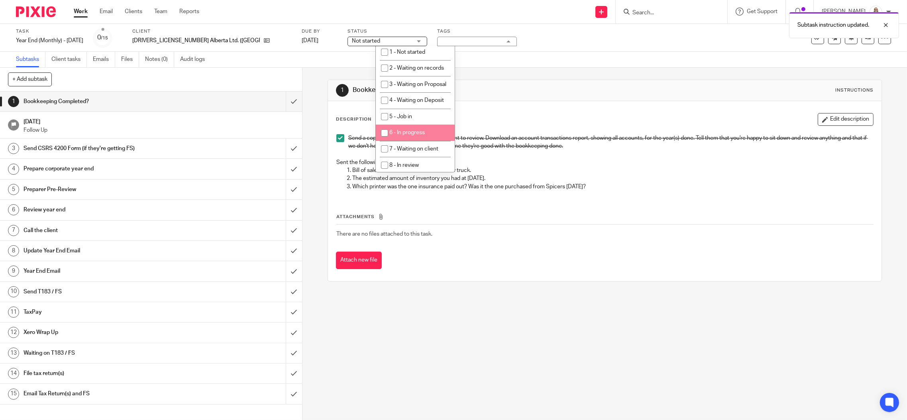
scroll to position [265, 0]
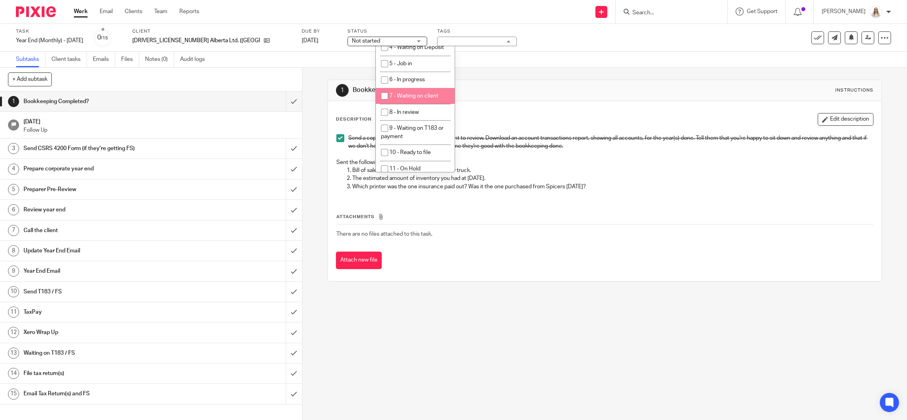
click at [426, 104] on li "7 - Waiting on client" at bounding box center [415, 96] width 79 height 16
checkbox input "true"
drag, startPoint x: 520, startPoint y: 90, endPoint x: 518, endPoint y: 63, distance: 26.7
click at [520, 90] on h1 "Bookkeeping Completed?" at bounding box center [487, 90] width 269 height 8
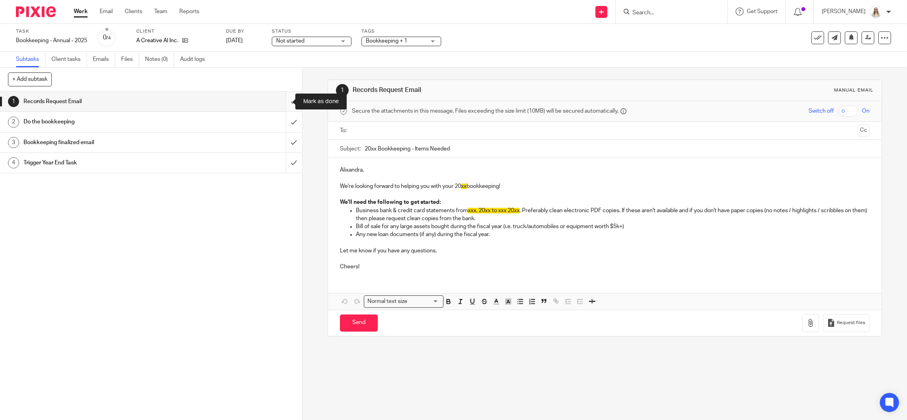
click at [283, 100] on input "submit" at bounding box center [151, 102] width 302 height 20
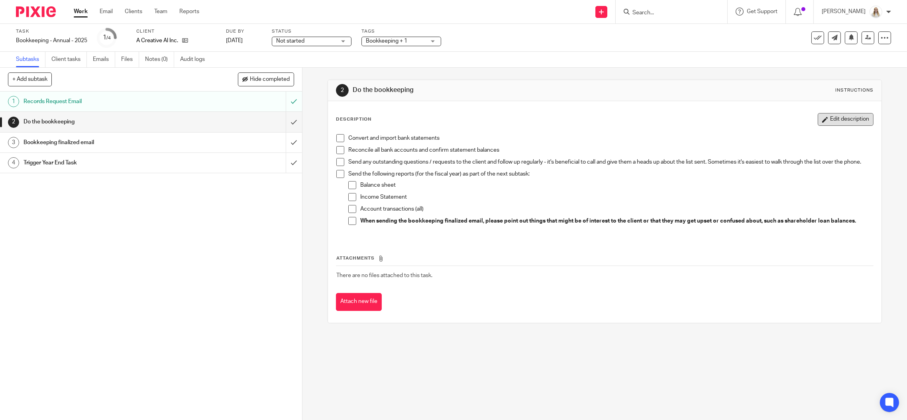
click at [818, 121] on button "Edit description" at bounding box center [846, 119] width 56 height 13
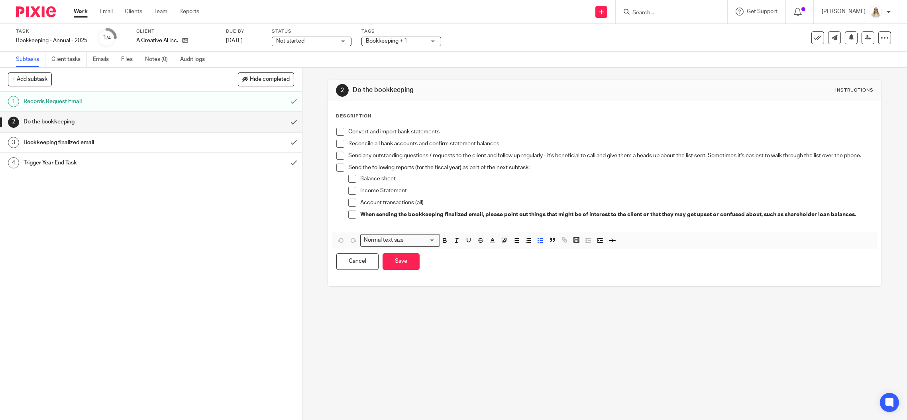
click at [535, 130] on p "Convert and import bank statements" at bounding box center [610, 132] width 525 height 8
drag, startPoint x: 473, startPoint y: 131, endPoint x: 442, endPoint y: 131, distance: 31.9
click at [442, 131] on p "Convert and import bank statements - Need July 2025" at bounding box center [610, 132] width 525 height 8
click at [444, 244] on icon "button" at bounding box center [444, 240] width 7 height 7
click at [403, 268] on button "Save" at bounding box center [401, 261] width 37 height 17
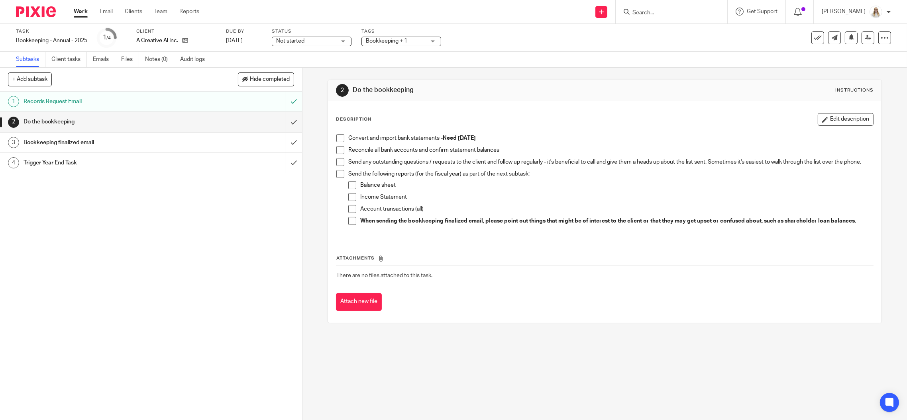
drag, startPoint x: 845, startPoint y: 116, endPoint x: 835, endPoint y: 117, distance: 10.5
click at [845, 116] on button "Edit description" at bounding box center [846, 119] width 56 height 13
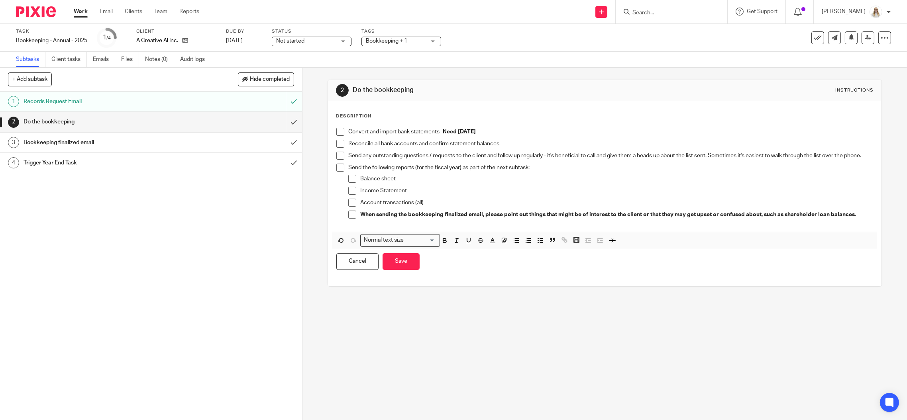
click at [487, 129] on p "Convert and import bank statements - Need July 2025" at bounding box center [610, 132] width 525 height 8
click at [494, 130] on strong "Need July 2025 Chq and CC" at bounding box center [475, 132] width 65 height 6
click at [404, 265] on button "Save" at bounding box center [401, 261] width 37 height 17
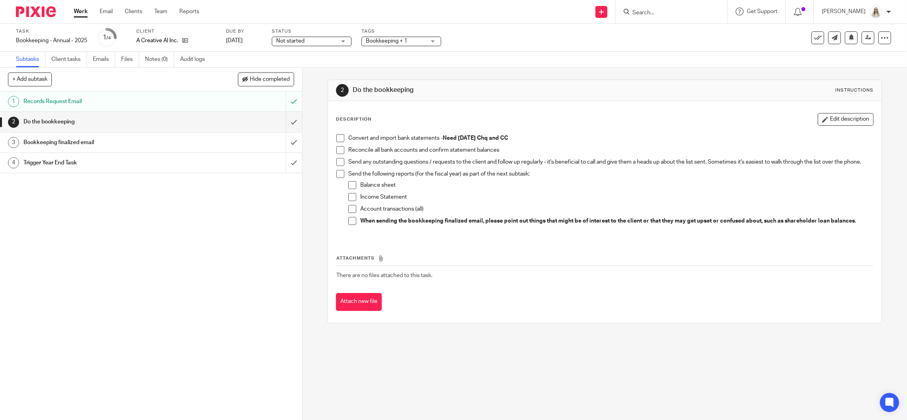
click at [405, 41] on span "Bookkeeping + 1" at bounding box center [386, 41] width 41 height 6
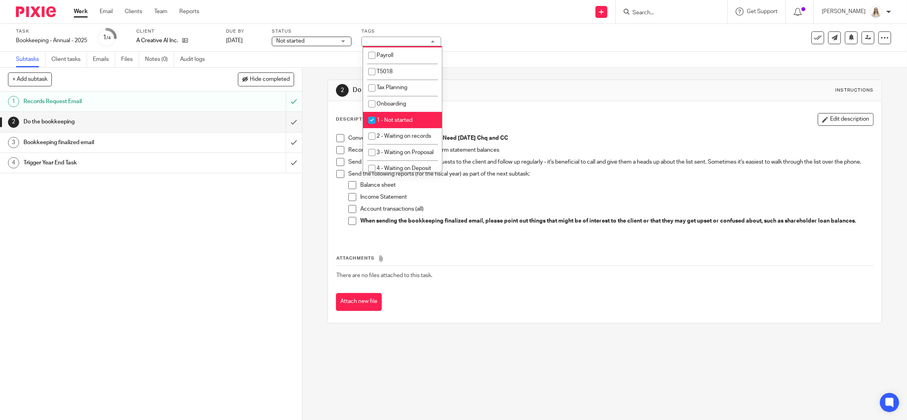
scroll to position [159, 0]
click at [395, 104] on span "1 - Not started" at bounding box center [395, 105] width 36 height 6
checkbox input "false"
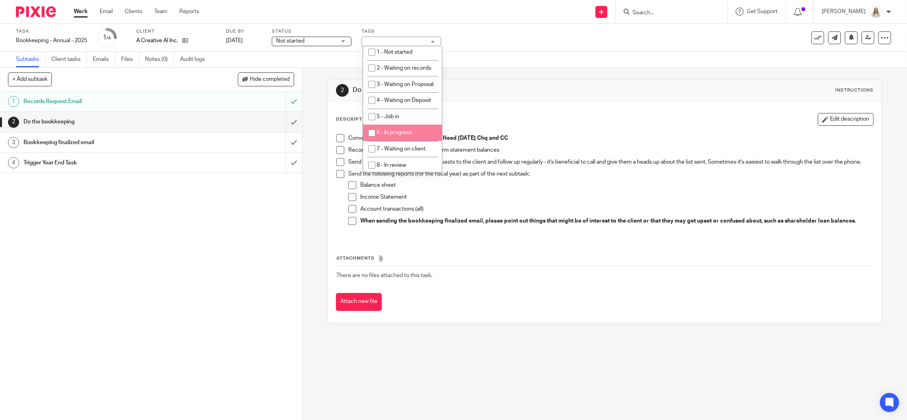
click at [407, 136] on span "6 - In progress" at bounding box center [394, 133] width 35 height 6
checkbox input "true"
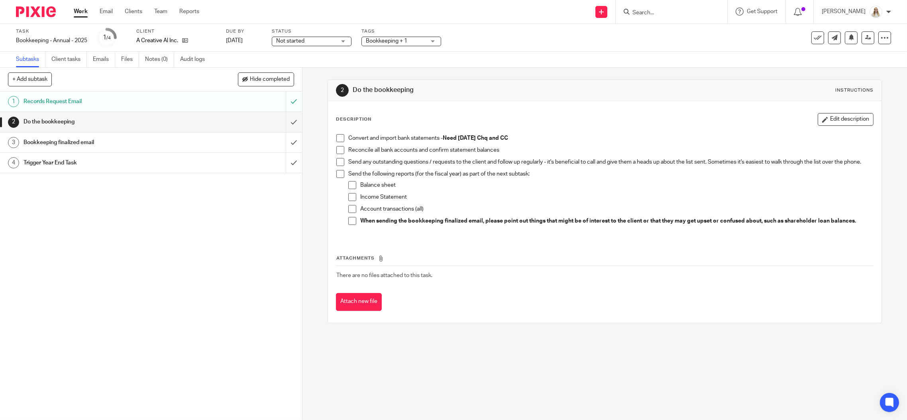
click at [490, 71] on div "2 Do the bookkeeping Instructions Description Edit description Convert and impo…" at bounding box center [605, 202] width 554 height 268
click at [678, 20] on div at bounding box center [672, 12] width 112 height 24
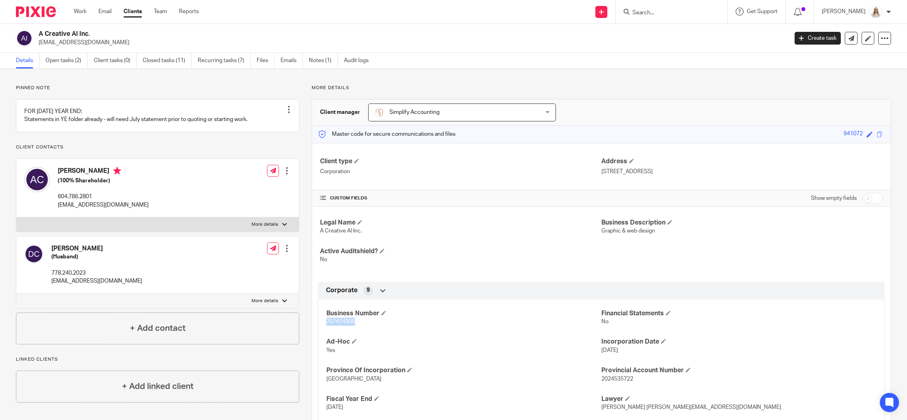
drag, startPoint x: 358, startPoint y: 321, endPoint x: 324, endPoint y: 317, distance: 33.7
click at [326, 318] on p "707474300" at bounding box center [463, 322] width 275 height 8
click at [435, 276] on div "Client type Corporation Address [STREET_ADDRESS] CUSTOM FIELDS Show empty field…" at bounding box center [601, 398] width 579 height 510
click at [295, 59] on link "Emails" at bounding box center [292, 61] width 22 height 16
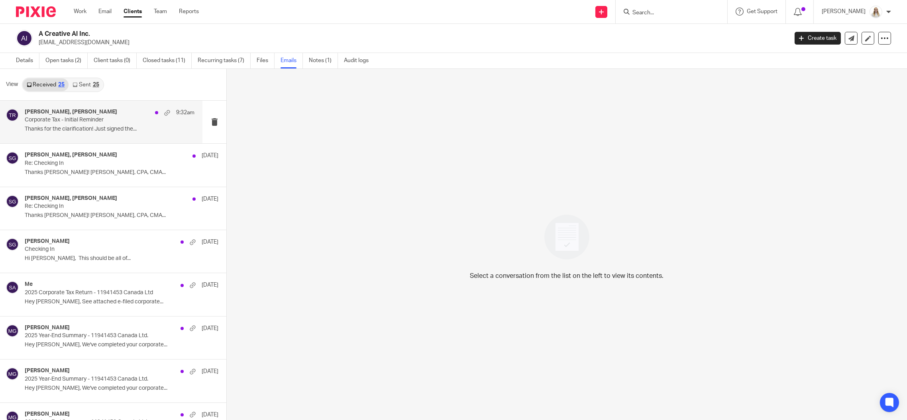
click at [114, 109] on div "Tayler Lloyd, Tayler Rodacker 9:32am" at bounding box center [110, 113] width 170 height 8
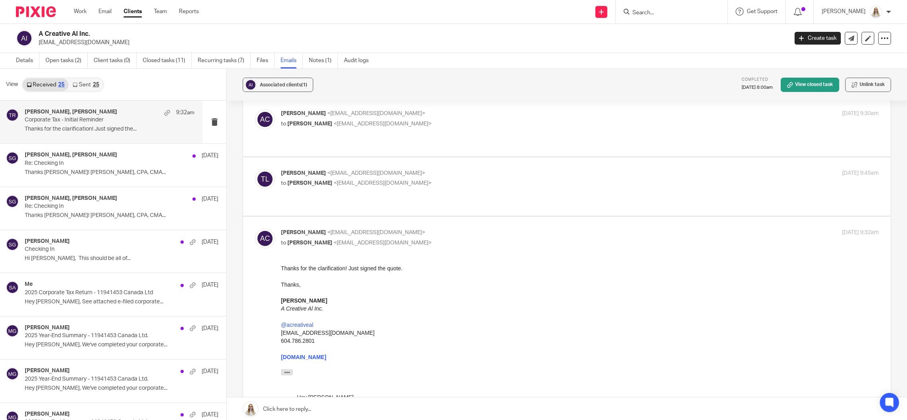
scroll to position [151, 0]
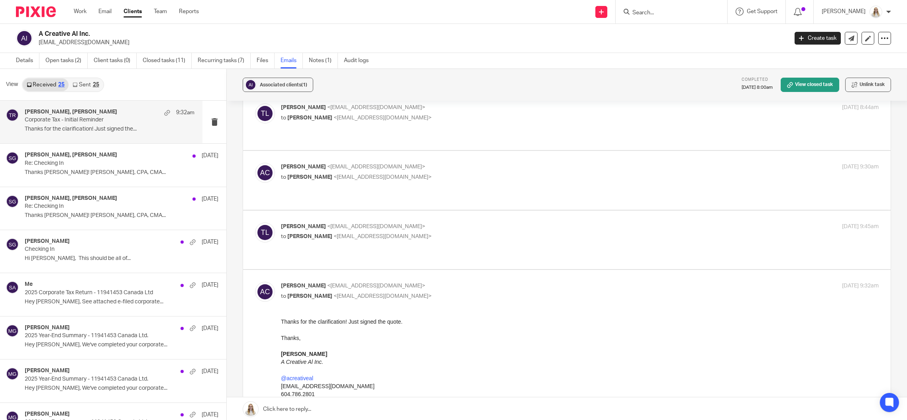
click at [440, 223] on div "Tayler Lloyd <tayler@simplifyaccounting.ca> to Alix Calfa <alix@acreativeal.com…" at bounding box center [567, 240] width 624 height 35
click at [452, 233] on p "to Alix Calfa <alix@acreativeal.com>" at bounding box center [480, 237] width 399 height 8
checkbox input "true"
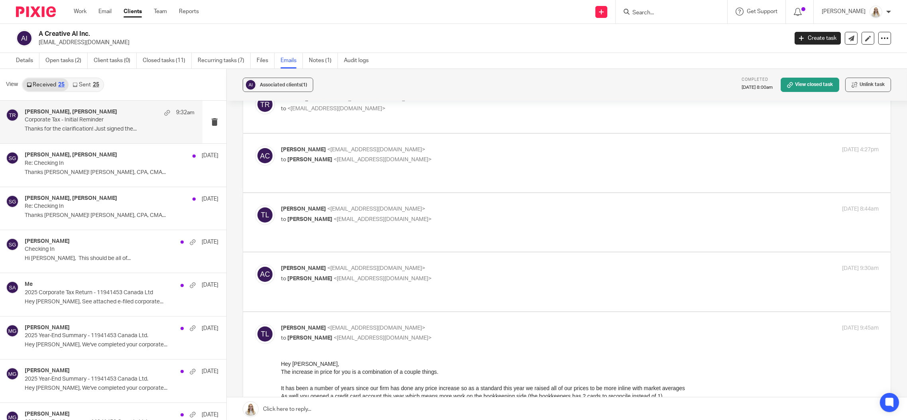
scroll to position [45, 0]
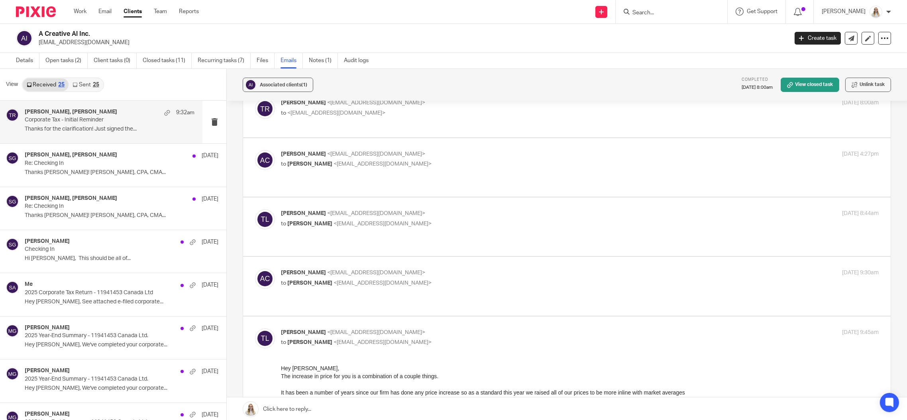
click at [449, 220] on p "to Alix Calfa <alix@acreativeal.com>" at bounding box center [480, 224] width 399 height 8
checkbox input "true"
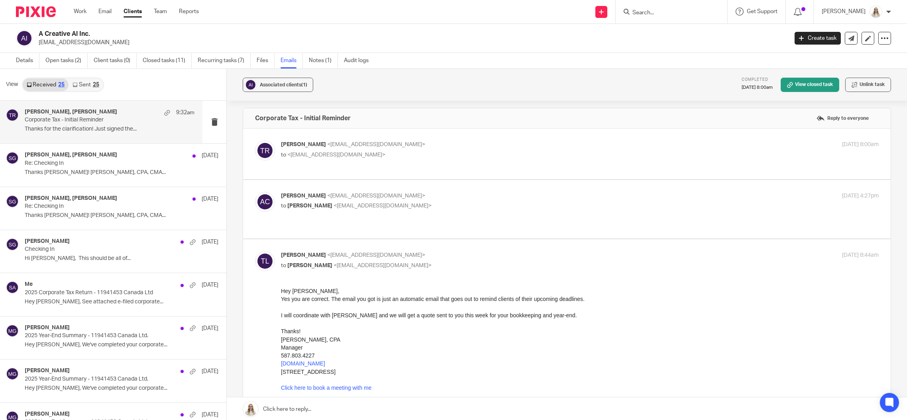
scroll to position [0, 0]
drag, startPoint x: 471, startPoint y: 157, endPoint x: 472, endPoint y: 149, distance: 7.7
click at [472, 155] on p "to <alix@acreativeal.com>" at bounding box center [480, 158] width 399 height 8
checkbox input "true"
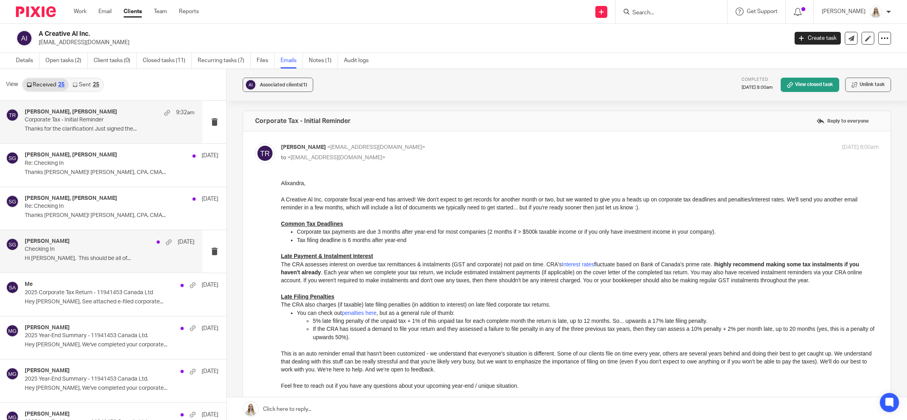
click at [127, 267] on div "Shawn Gander Jul 6 Checking In Hi Shawn, This should be all of..." at bounding box center [101, 251] width 202 height 43
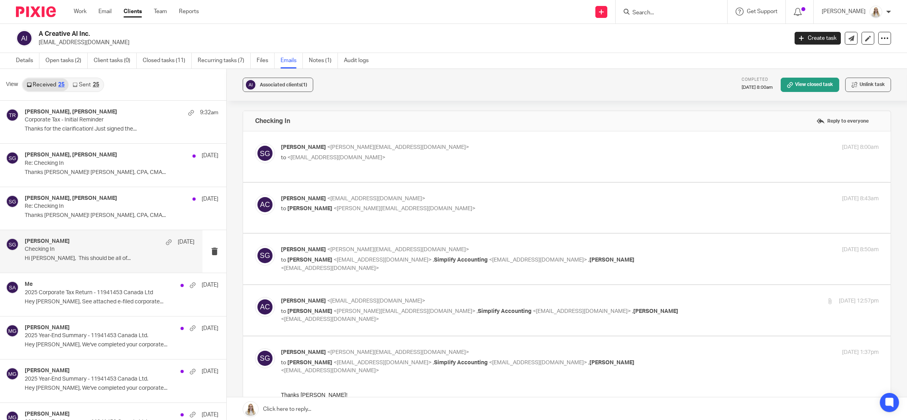
click at [447, 147] on p "Shawn Gander <shawn@simplifyaccounting.ca>" at bounding box center [480, 147] width 399 height 8
checkbox input "true"
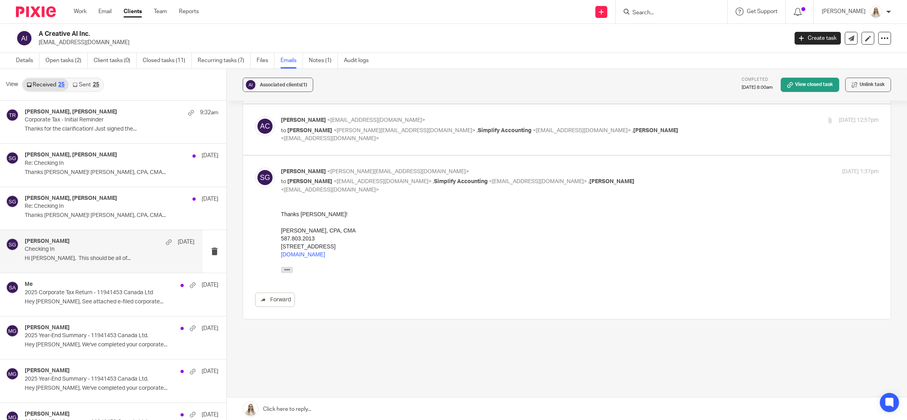
scroll to position [79, 0]
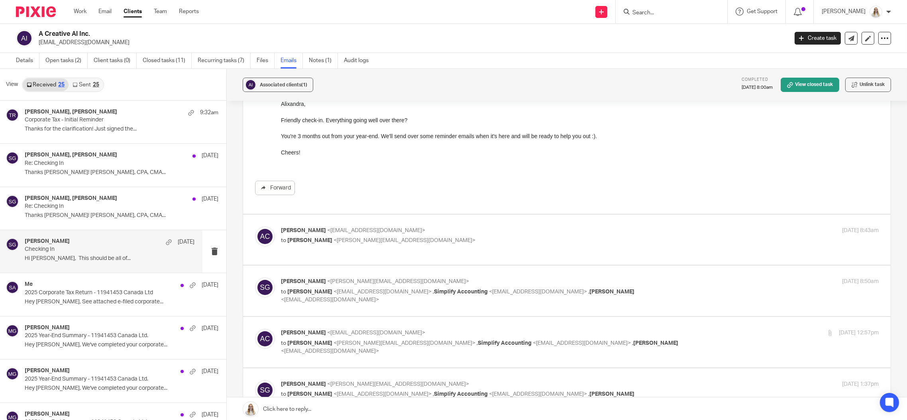
click at [399, 329] on p "Alix Calfa <alix@acreativeal.com>" at bounding box center [480, 333] width 399 height 8
checkbox input "true"
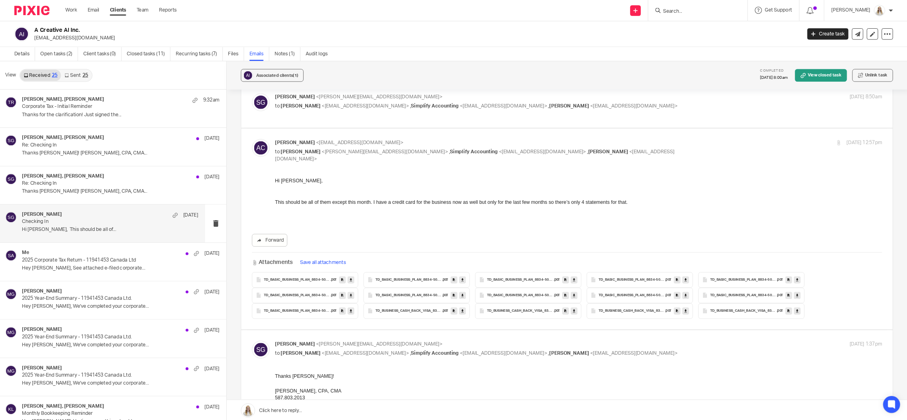
scroll to position [252, 0]
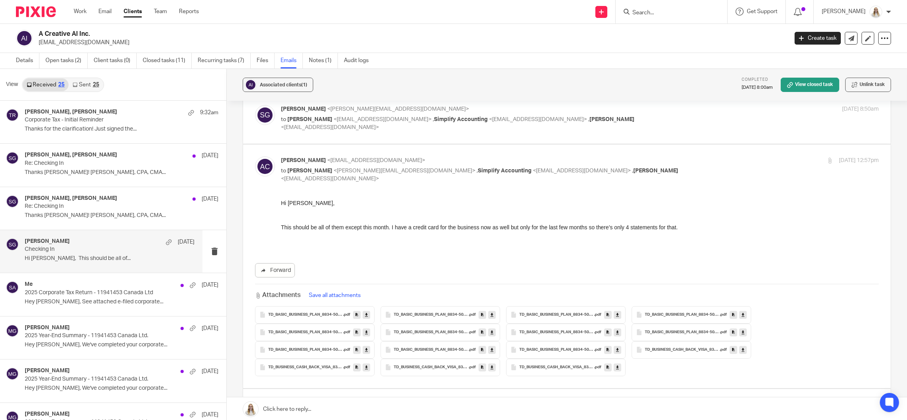
click at [275, 313] on span "TD_BASIC_BUSINESS_PLAN_8834-5019798_Apr_30-May_30_2025" at bounding box center [305, 315] width 75 height 5
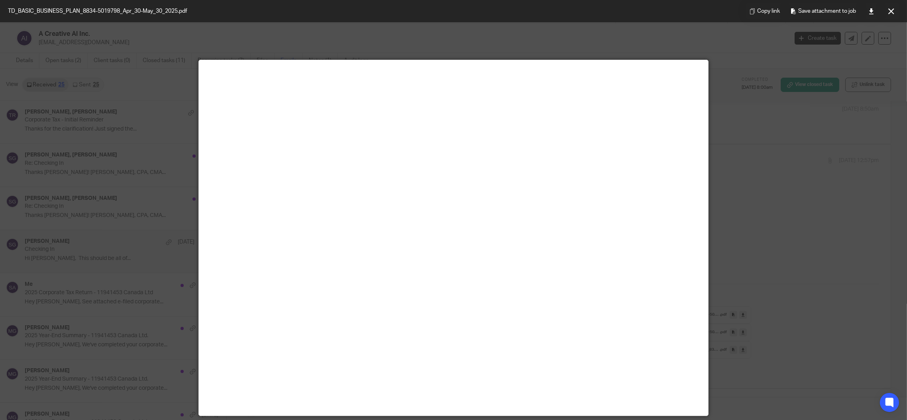
click at [876, 210] on div at bounding box center [453, 210] width 907 height 420
click at [891, 9] on icon at bounding box center [891, 11] width 6 height 6
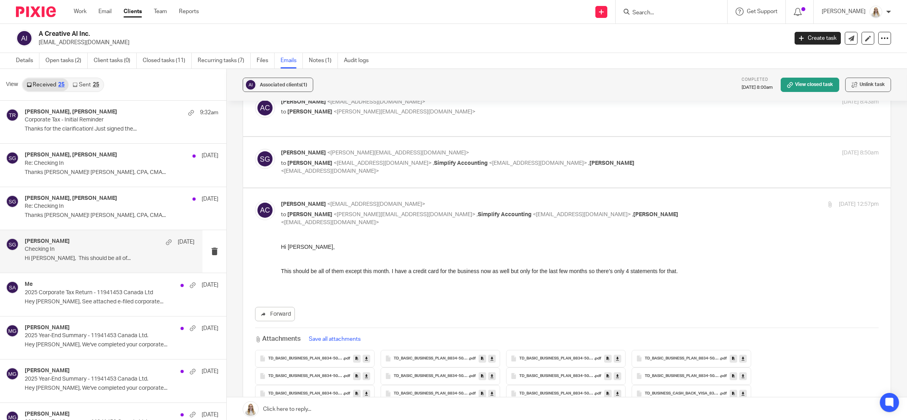
scroll to position [167, 0]
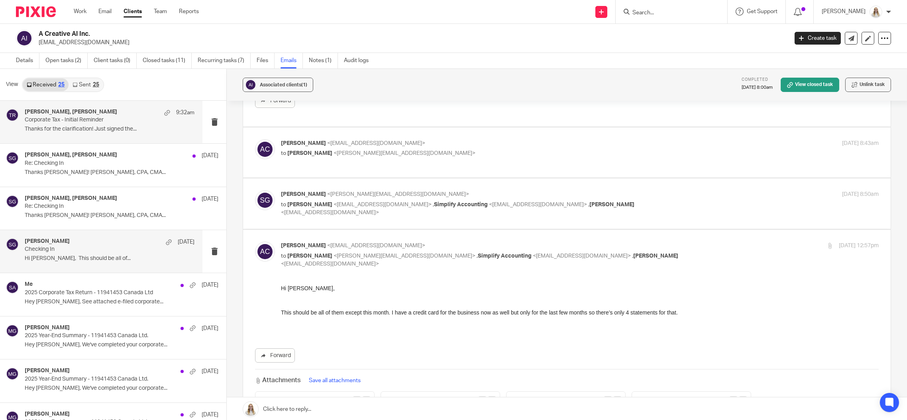
click at [160, 116] on div "9:32am" at bounding box center [177, 113] width 34 height 8
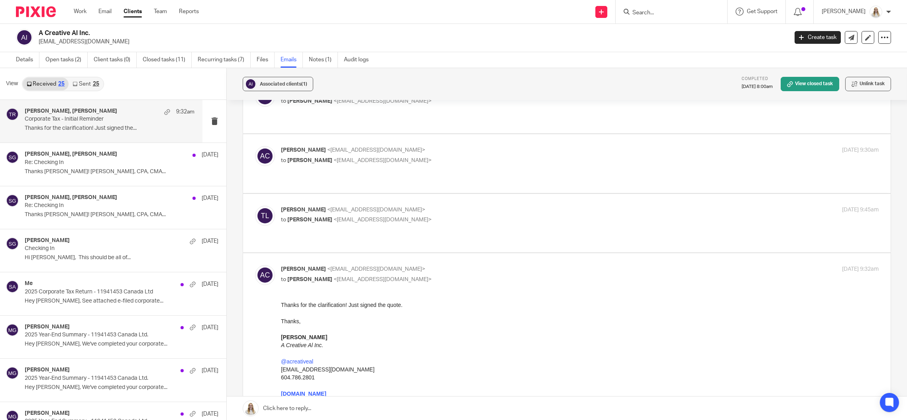
scroll to position [98, 0]
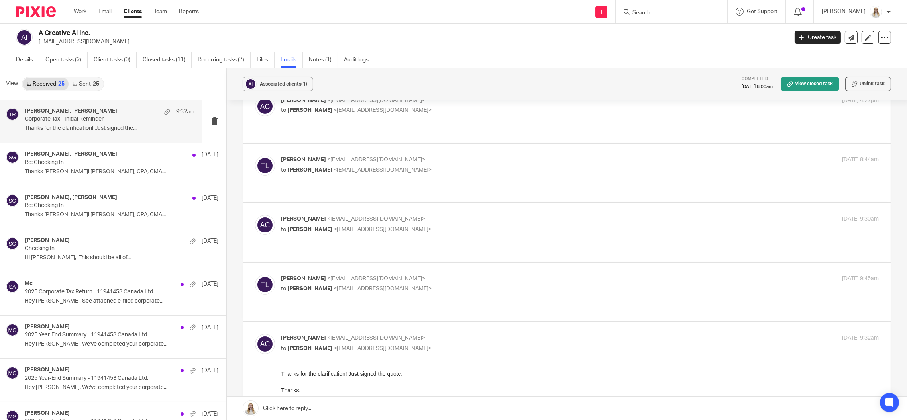
click at [440, 285] on p "to Alix Calfa <alix@acreativeal.com>" at bounding box center [480, 289] width 399 height 8
checkbox input "true"
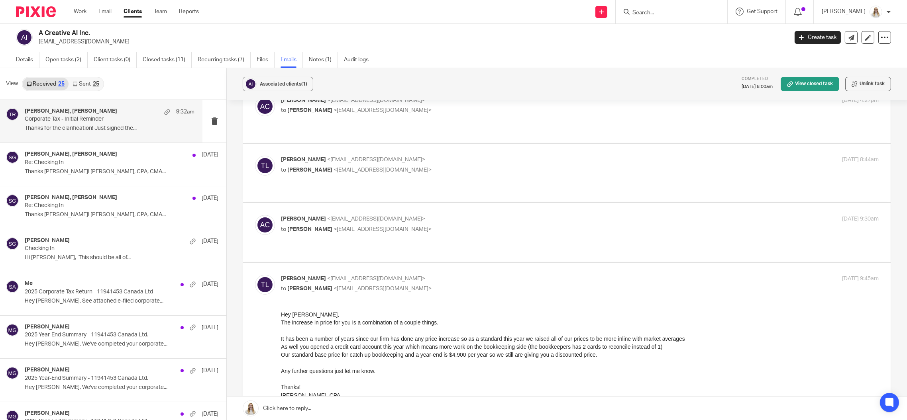
scroll to position [0, 0]
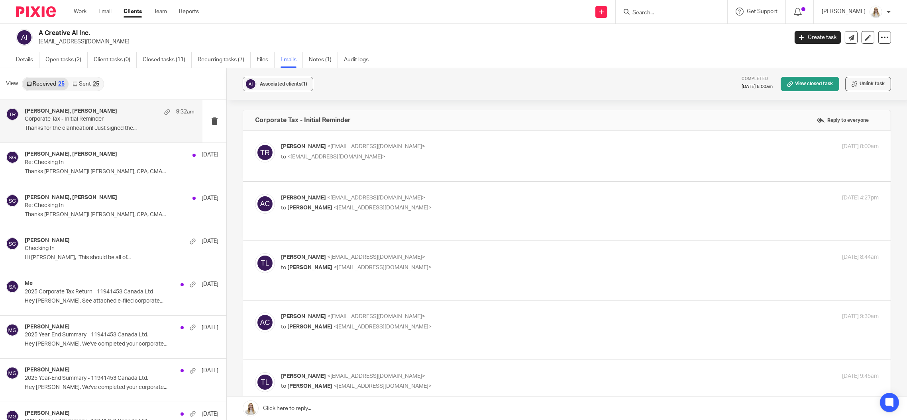
click at [466, 149] on p "Tayler Rodacker <tayler@simplifyaccounting.ca>" at bounding box center [480, 147] width 399 height 8
checkbox input "true"
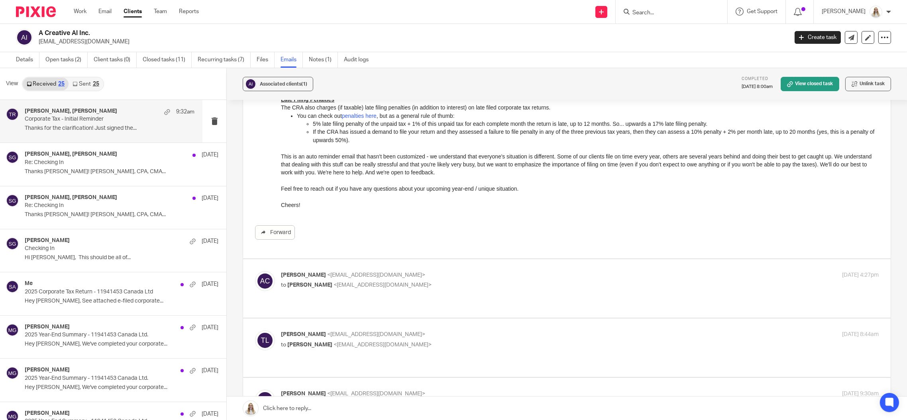
scroll to position [212, 0]
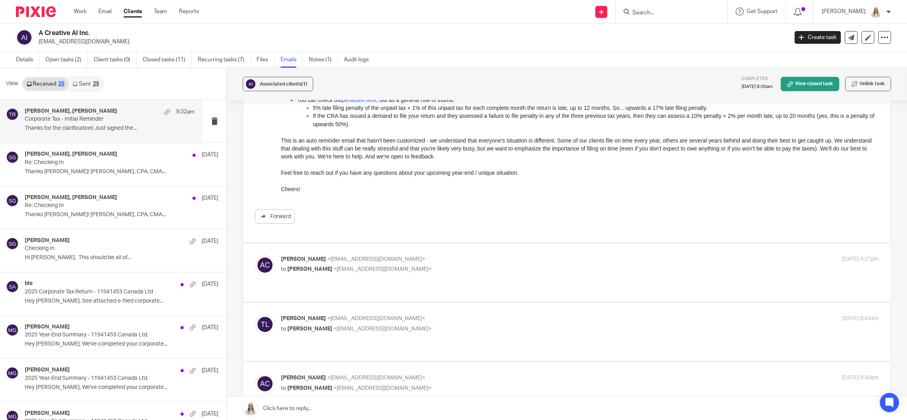
click at [434, 255] on p "Alix Calfa <alix@acreativeal.com>" at bounding box center [480, 259] width 399 height 8
checkbox input "true"
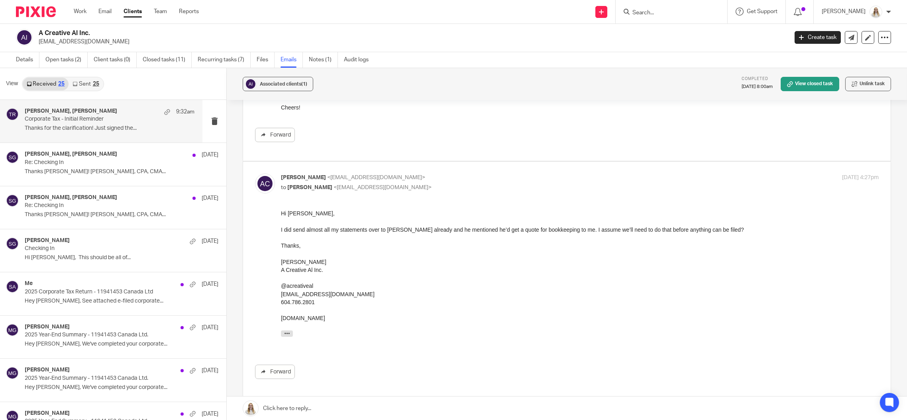
scroll to position [425, 0]
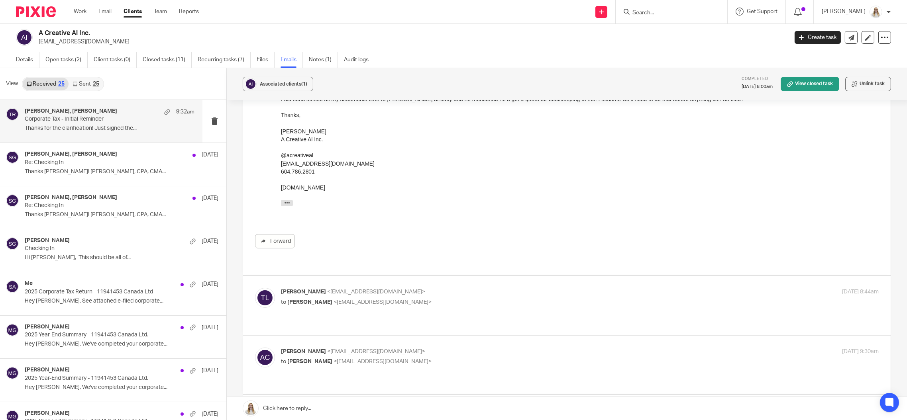
click at [424, 299] on p "to Alix Calfa <alix@acreativeal.com>" at bounding box center [480, 303] width 399 height 8
checkbox input "true"
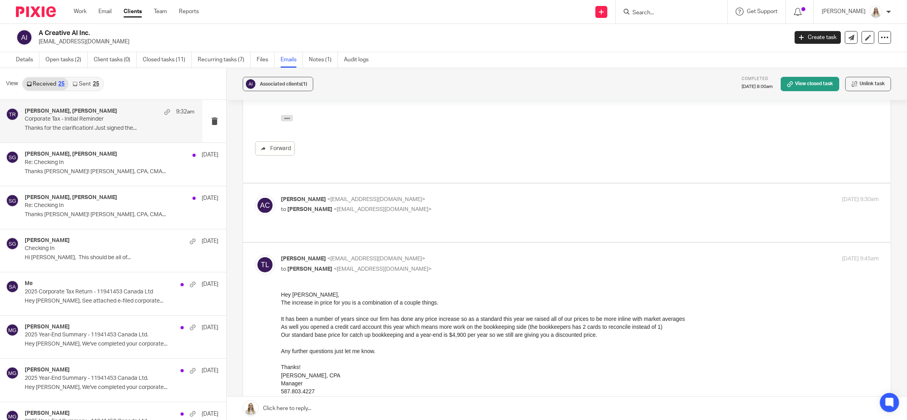
scroll to position [797, 0]
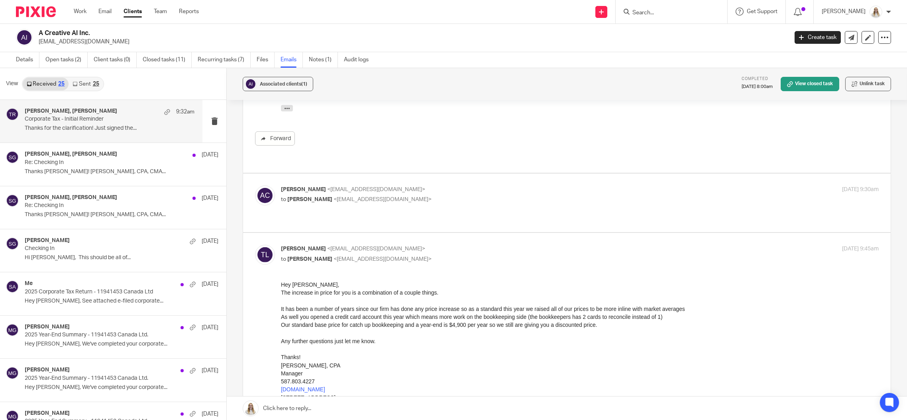
click at [486, 186] on p "Alix Calfa <alix@acreativeal.com>" at bounding box center [480, 190] width 399 height 8
checkbox input "true"
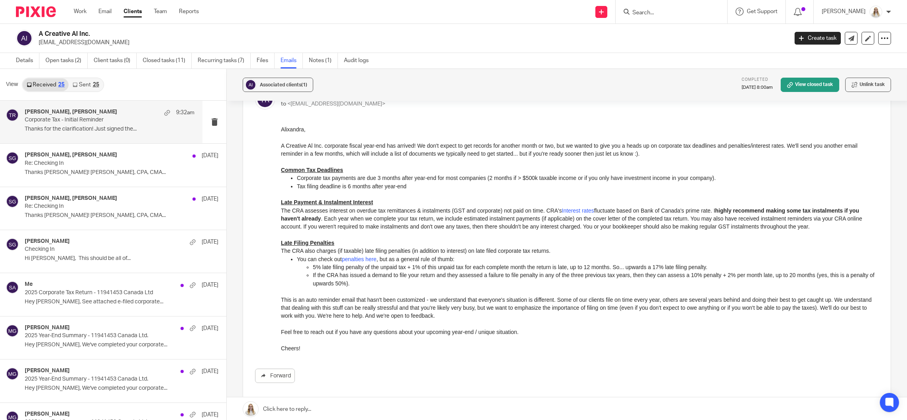
scroll to position [0, 0]
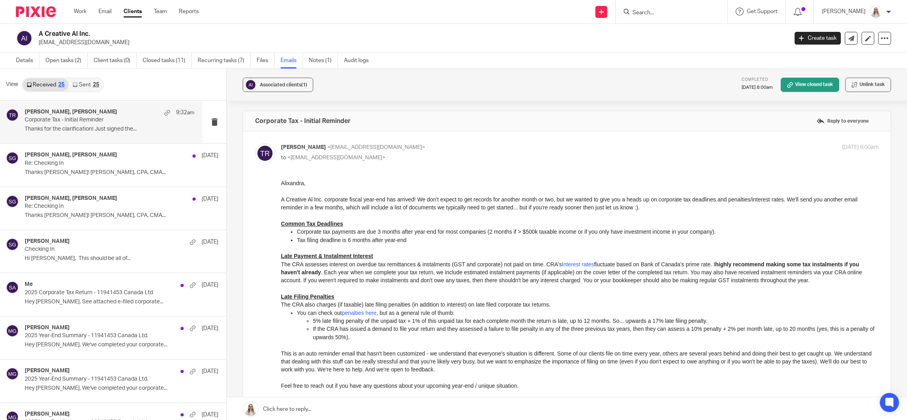
drag, startPoint x: 269, startPoint y: 59, endPoint x: 283, endPoint y: 54, distance: 14.5
click at [269, 59] on link "Files" at bounding box center [266, 61] width 18 height 16
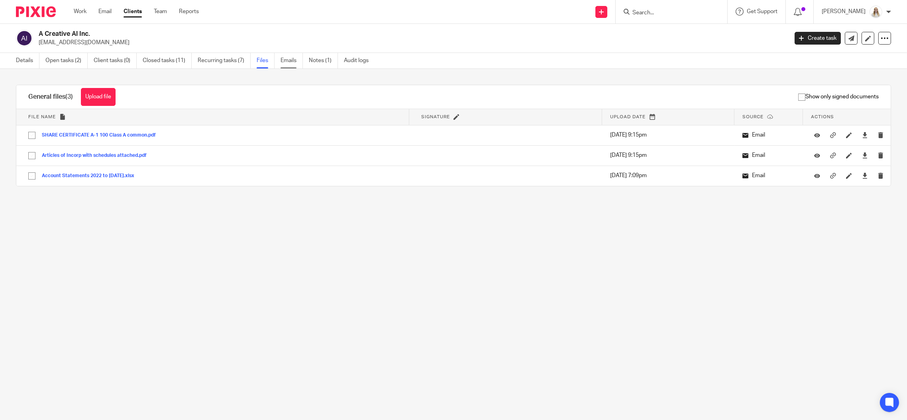
drag, startPoint x: 288, startPoint y: 61, endPoint x: 454, endPoint y: 60, distance: 165.4
click at [289, 61] on link "Emails" at bounding box center [292, 61] width 22 height 16
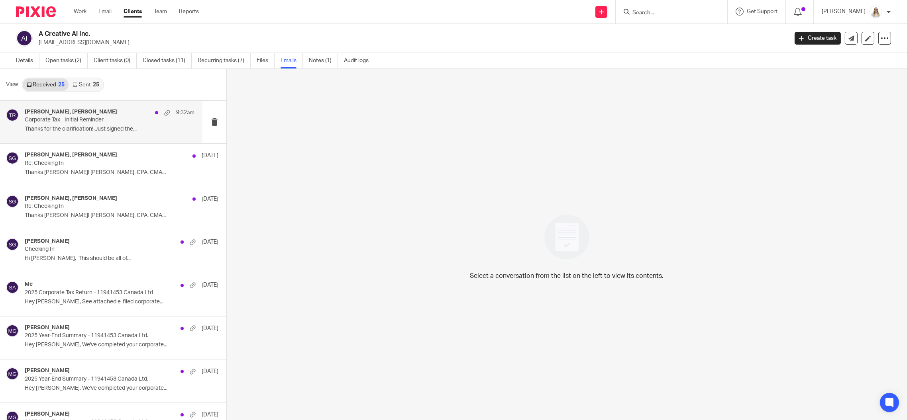
click at [100, 110] on h4 "[PERSON_NAME], [PERSON_NAME]" at bounding box center [71, 112] width 92 height 7
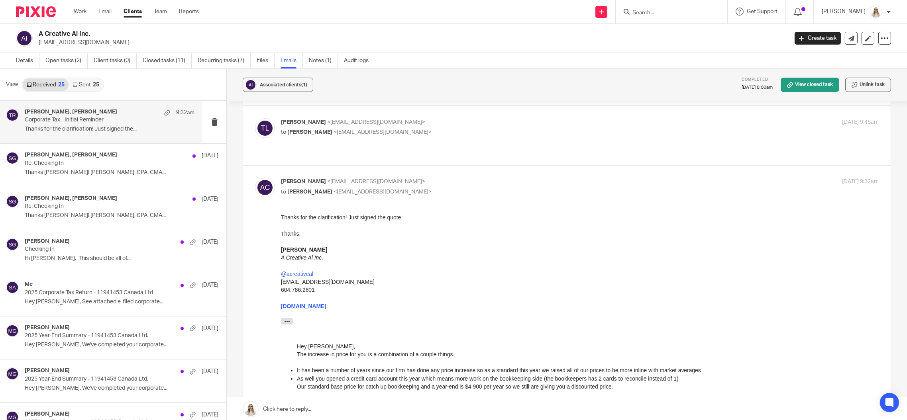
scroll to position [265, 0]
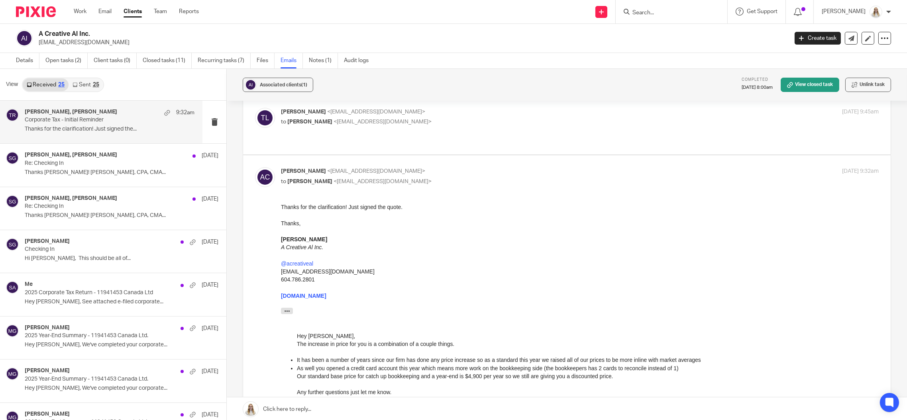
click at [738, 167] on div "[PERSON_NAME] <[EMAIL_ADDRESS][DOMAIN_NAME]> to [PERSON_NAME] <[EMAIL_ADDRESS][…" at bounding box center [580, 177] width 598 height 20
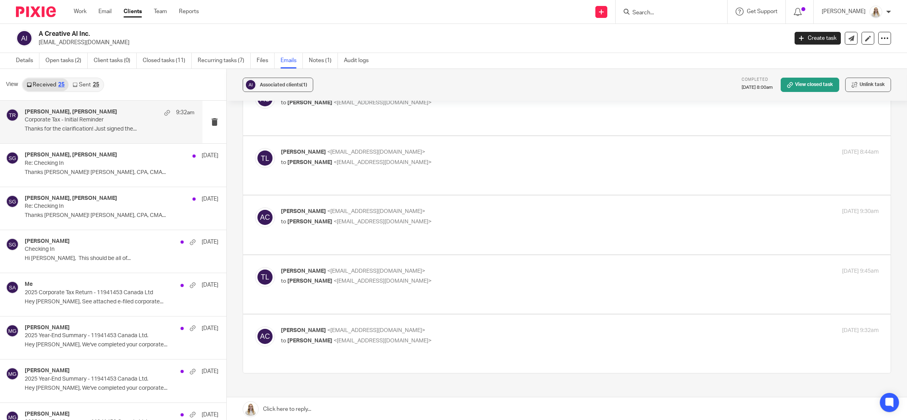
scroll to position [106, 0]
click at [432, 337] on p "to [PERSON_NAME] <[EMAIL_ADDRESS][DOMAIN_NAME]>" at bounding box center [480, 341] width 399 height 8
checkbox input "true"
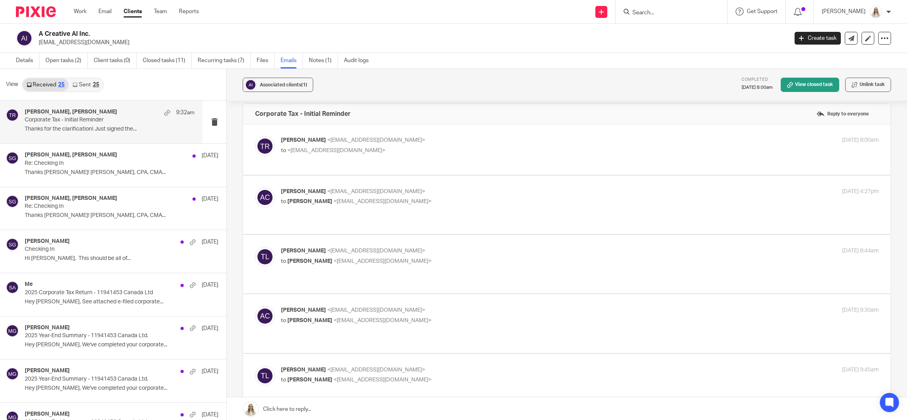
scroll to position [0, 0]
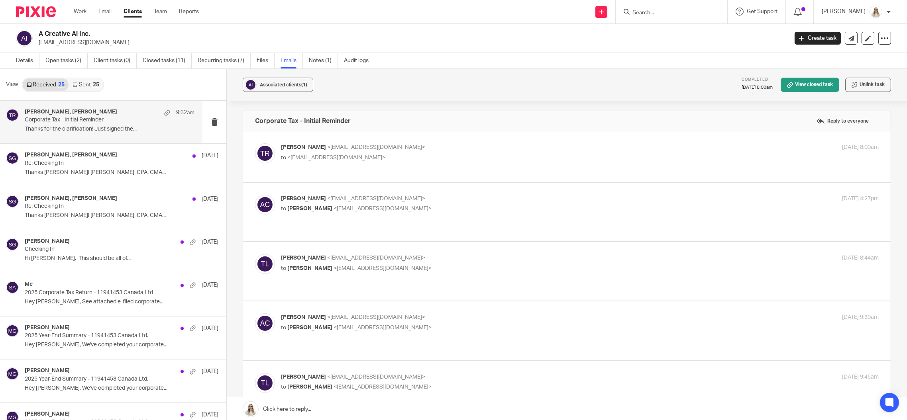
drag, startPoint x: 527, startPoint y: 42, endPoint x: 379, endPoint y: 90, distance: 154.9
click at [527, 42] on p "[EMAIL_ADDRESS][DOMAIN_NAME]" at bounding box center [411, 43] width 744 height 8
click at [81, 248] on p "Checking In" at bounding box center [93, 249] width 136 height 7
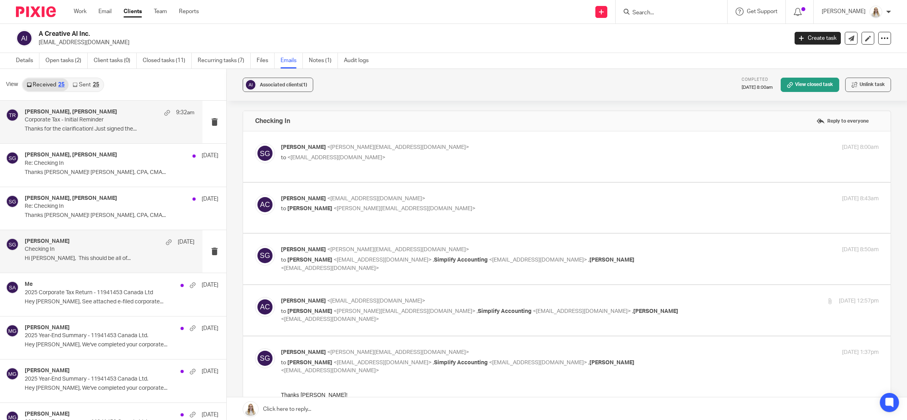
click at [153, 123] on div "Tayler Lloyd, Tayler Rodacker 9:32am Corporate Tax - Initial Reminder Thanks fo…" at bounding box center [110, 122] width 170 height 27
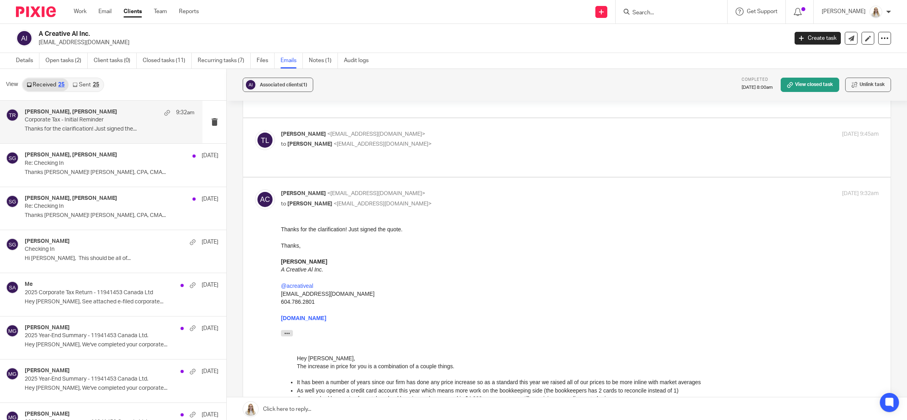
scroll to position [265, 0]
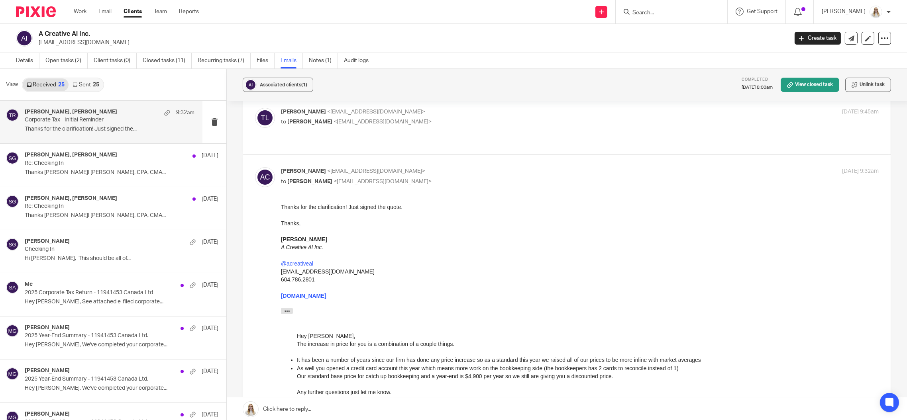
click at [676, 167] on div "Alix Calfa <alix@acreativeal.com> to Tayler Lloyd <tayler@simplifyaccounting.ca…" at bounding box center [580, 177] width 598 height 20
checkbox input "false"
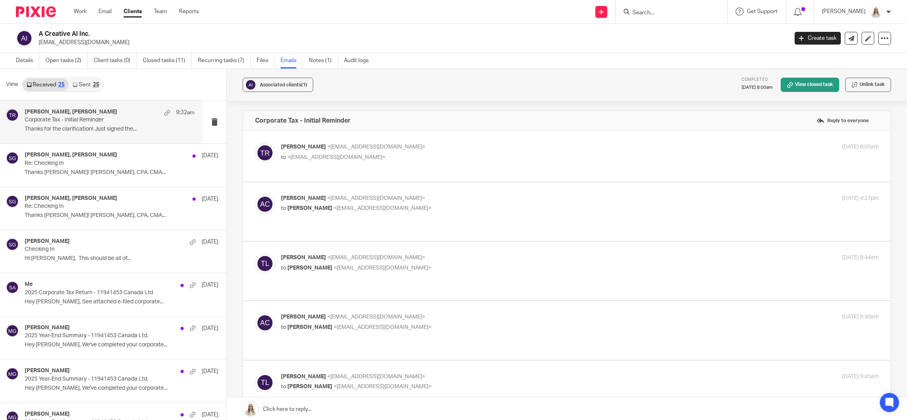
scroll to position [0, 0]
click at [481, 46] on p "[EMAIL_ADDRESS][DOMAIN_NAME]" at bounding box center [411, 43] width 744 height 8
click at [322, 57] on link "Notes (1)" at bounding box center [323, 61] width 29 height 16
